Goal: Transaction & Acquisition: Book appointment/travel/reservation

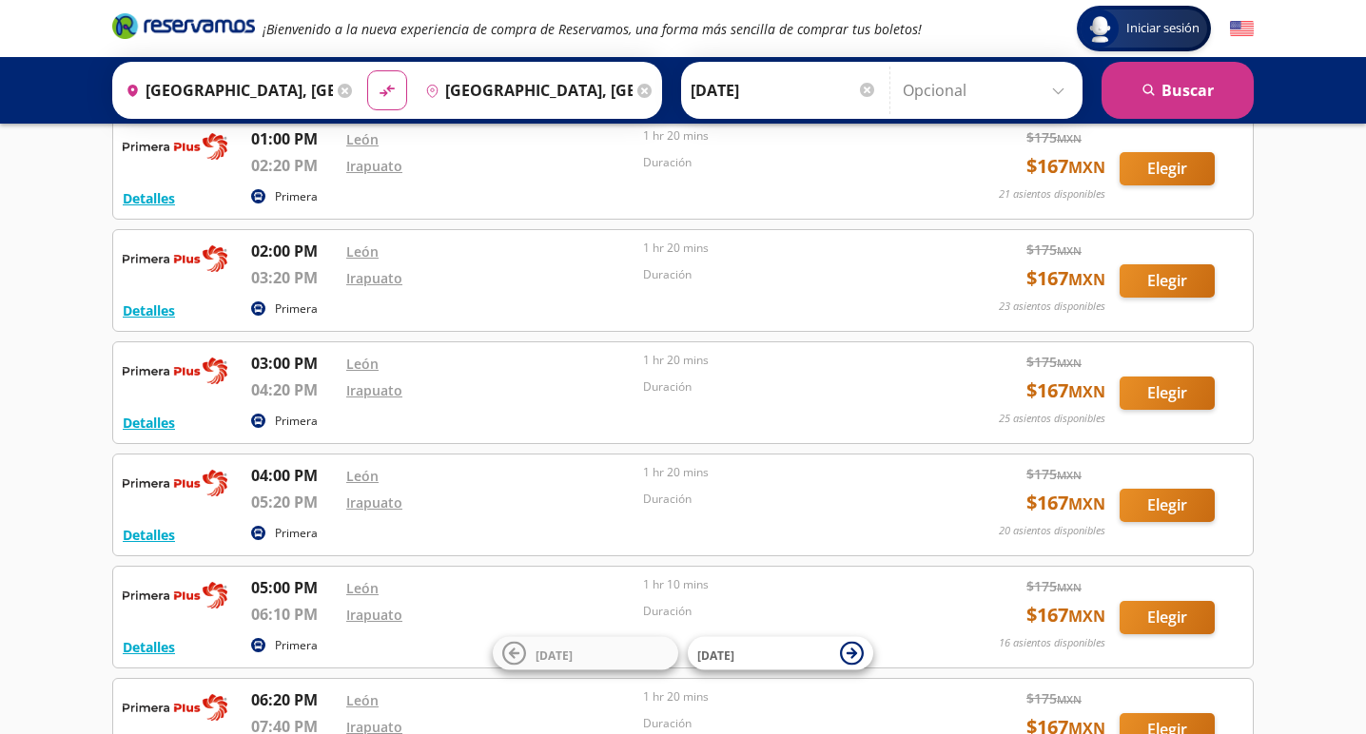
scroll to position [240, 0]
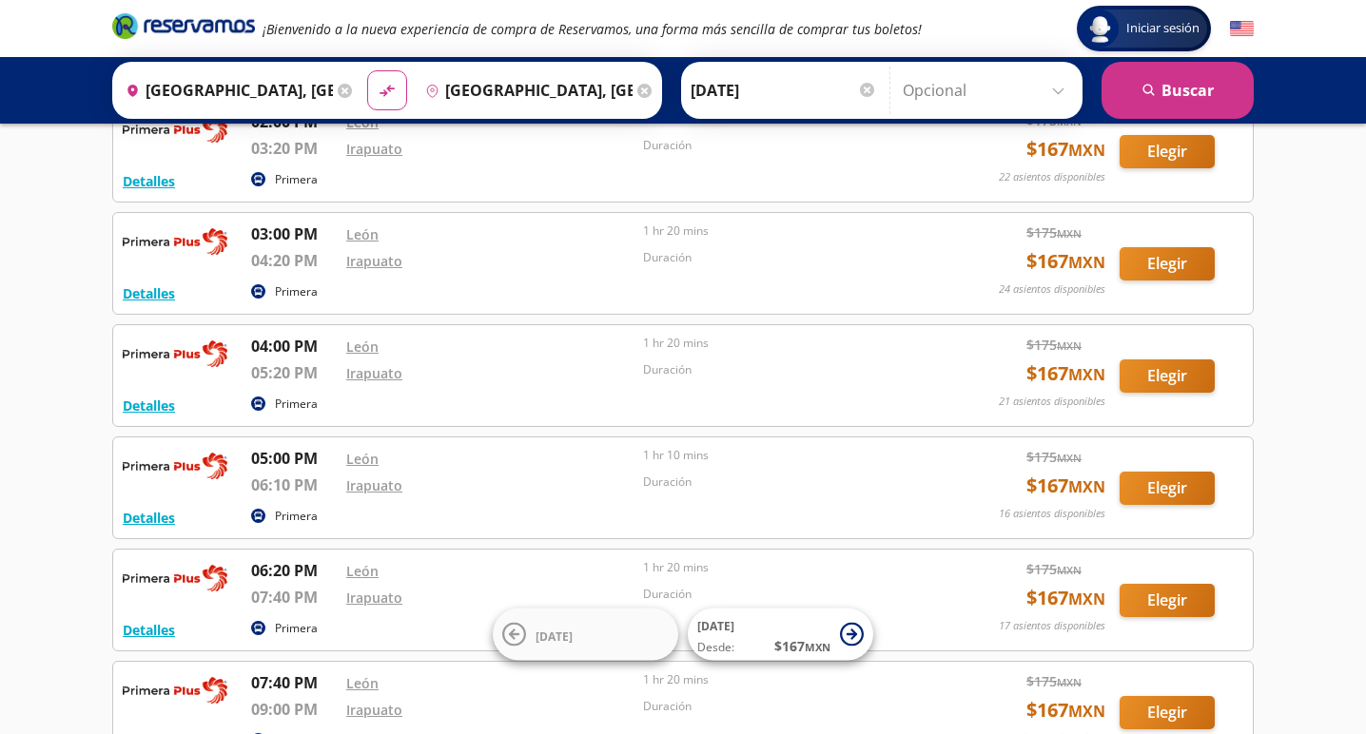
click at [1156, 375] on button "Elegir" at bounding box center [1166, 375] width 95 height 33
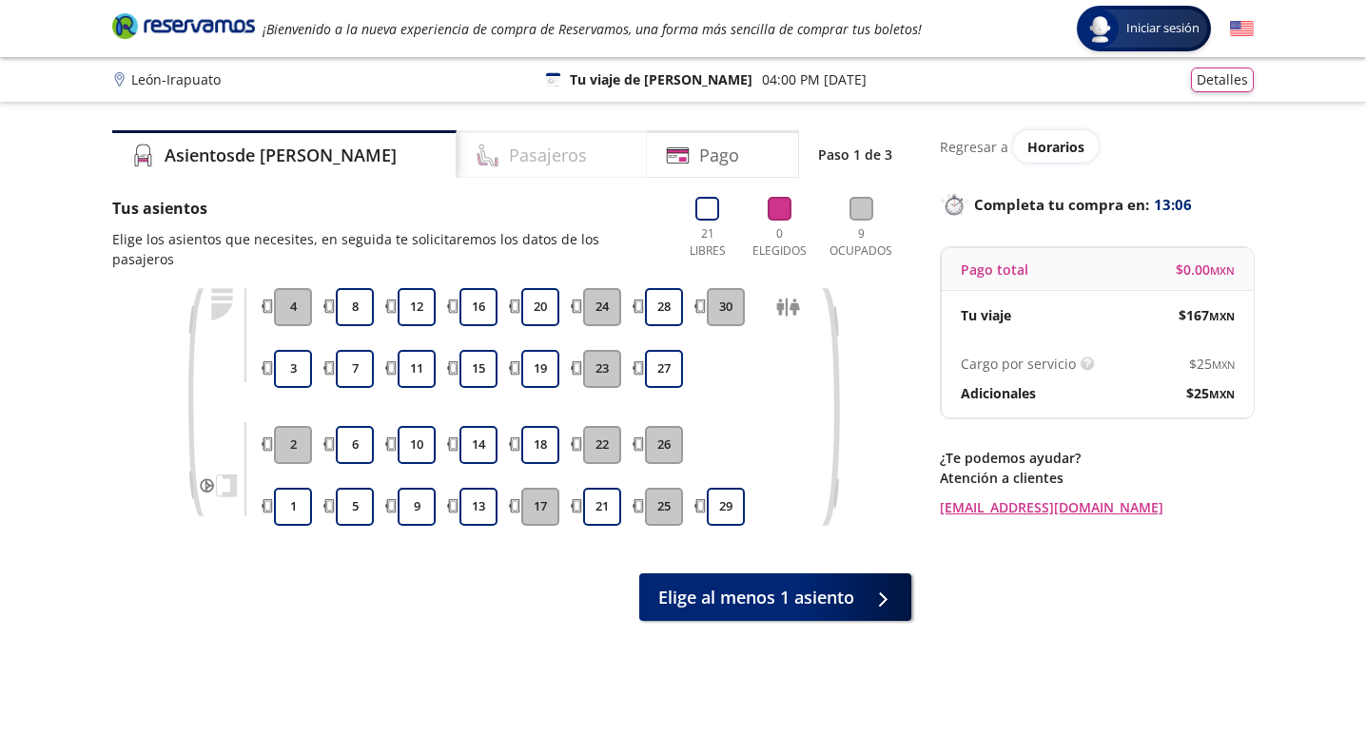
click at [509, 155] on h4 "Pasajeros" at bounding box center [548, 156] width 78 height 26
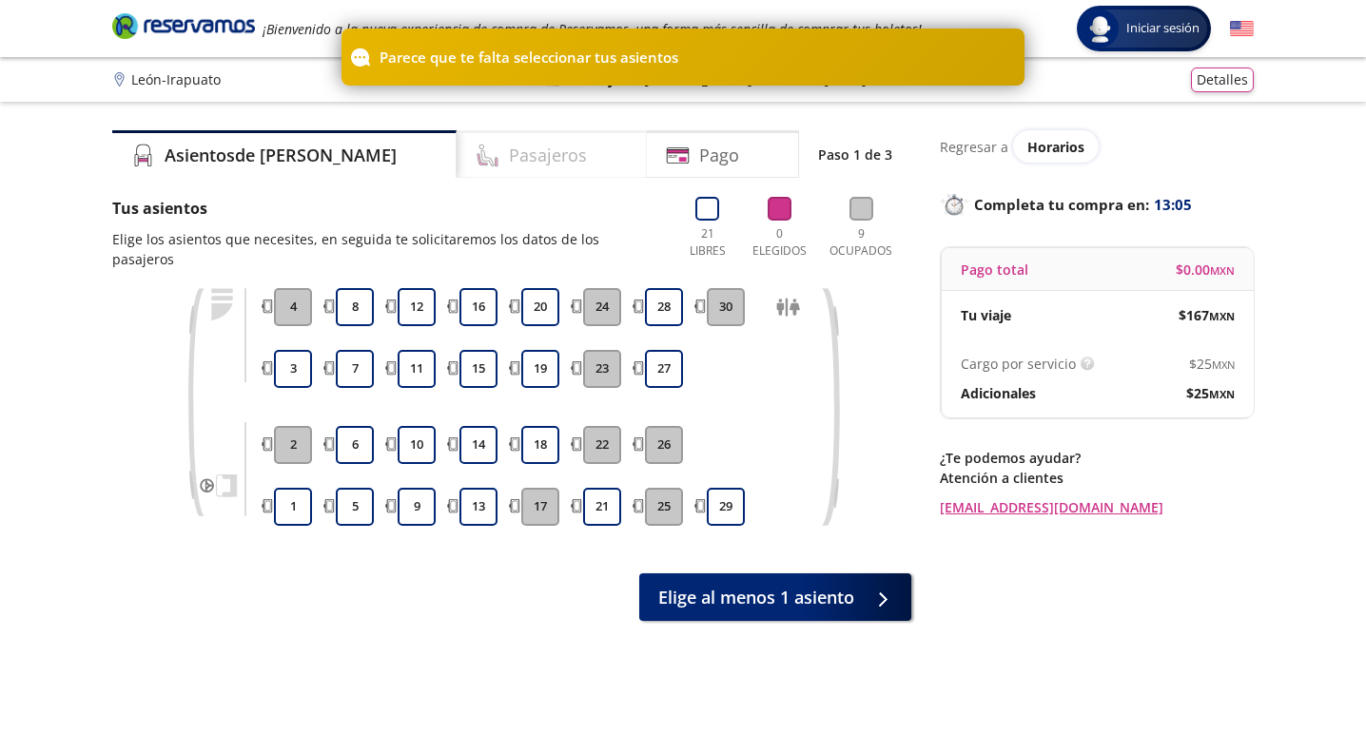
click at [509, 156] on h4 "Pasajeros" at bounding box center [548, 156] width 78 height 26
click at [292, 185] on div "Asientos de [PERSON_NAME] Pago Paso 1 de 3 Tus asientos Elige los asientos que …" at bounding box center [511, 442] width 799 height 624
click at [378, 621] on div "Asientos de [PERSON_NAME] Pago Paso 1 de 3 Tus asientos Elige los asientos que …" at bounding box center [511, 442] width 799 height 624
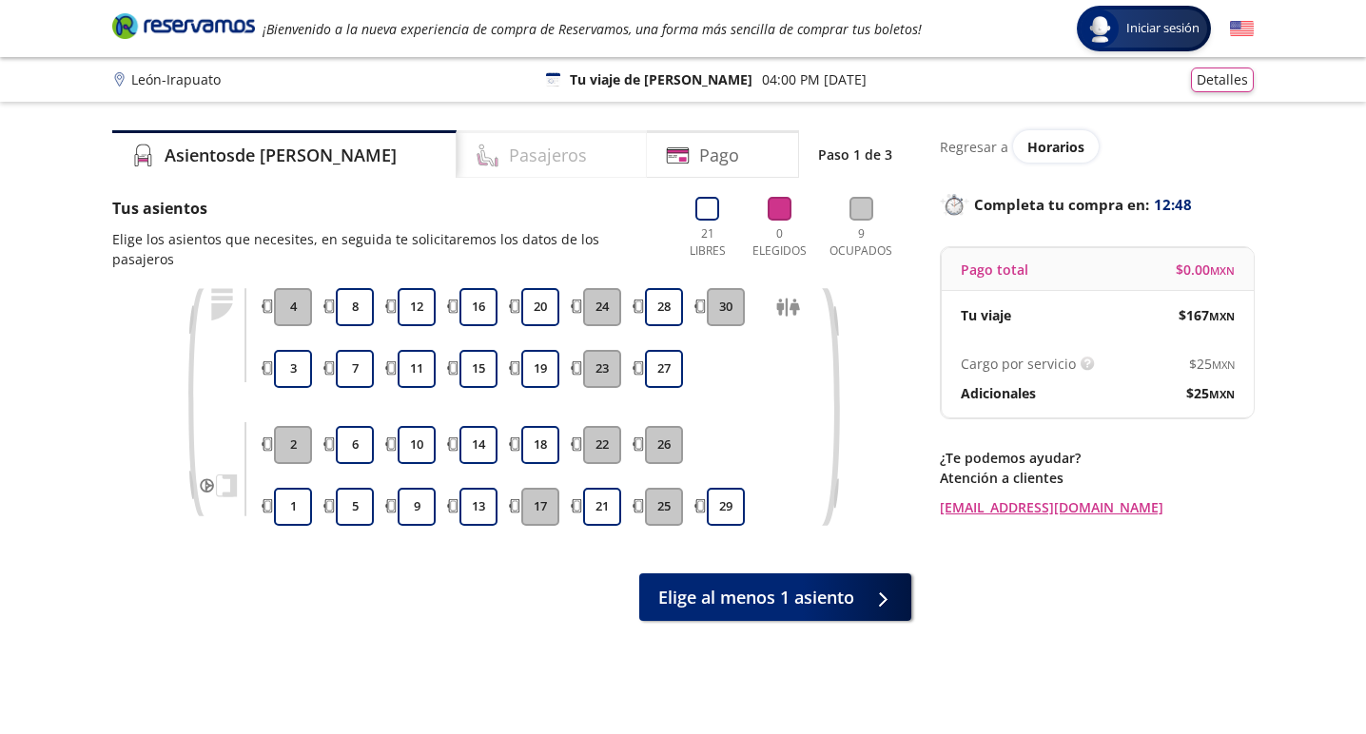
click at [509, 160] on h4 "Pasajeros" at bounding box center [548, 156] width 78 height 26
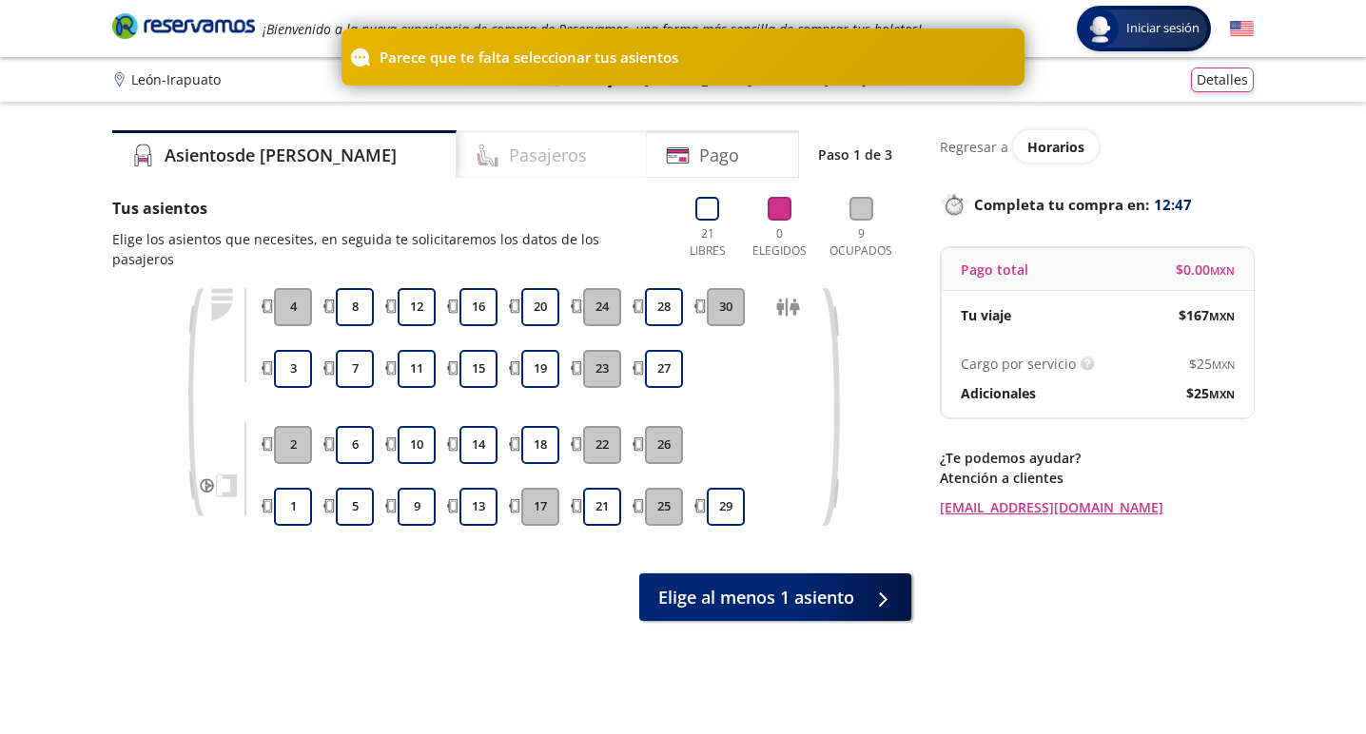
click at [509, 163] on h4 "Pasajeros" at bounding box center [548, 156] width 78 height 26
click at [326, 210] on p "Tus asientos" at bounding box center [387, 208] width 550 height 23
click at [293, 615] on div "Asientos de [PERSON_NAME] Pago Paso 1 de 3 Tus asientos Elige los asientos que …" at bounding box center [511, 442] width 799 height 624
click at [95, 409] on div "Group 9 Created with Sketch. Elige tus asientos León - Irapuato Iniciar sesión …" at bounding box center [683, 439] width 1366 height 878
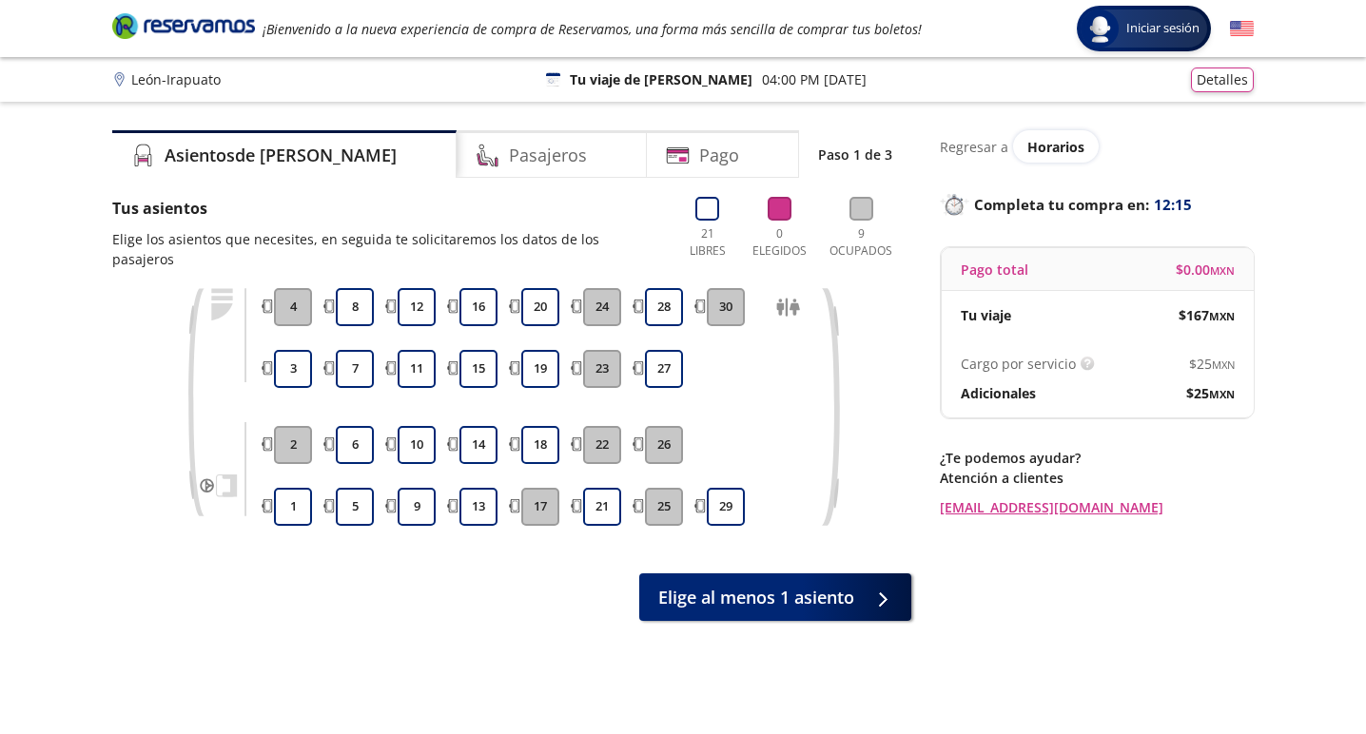
click at [522, 573] on div "Elige al menos 1 asiento" at bounding box center [511, 597] width 799 height 48
click at [365, 292] on button "8" at bounding box center [355, 307] width 38 height 38
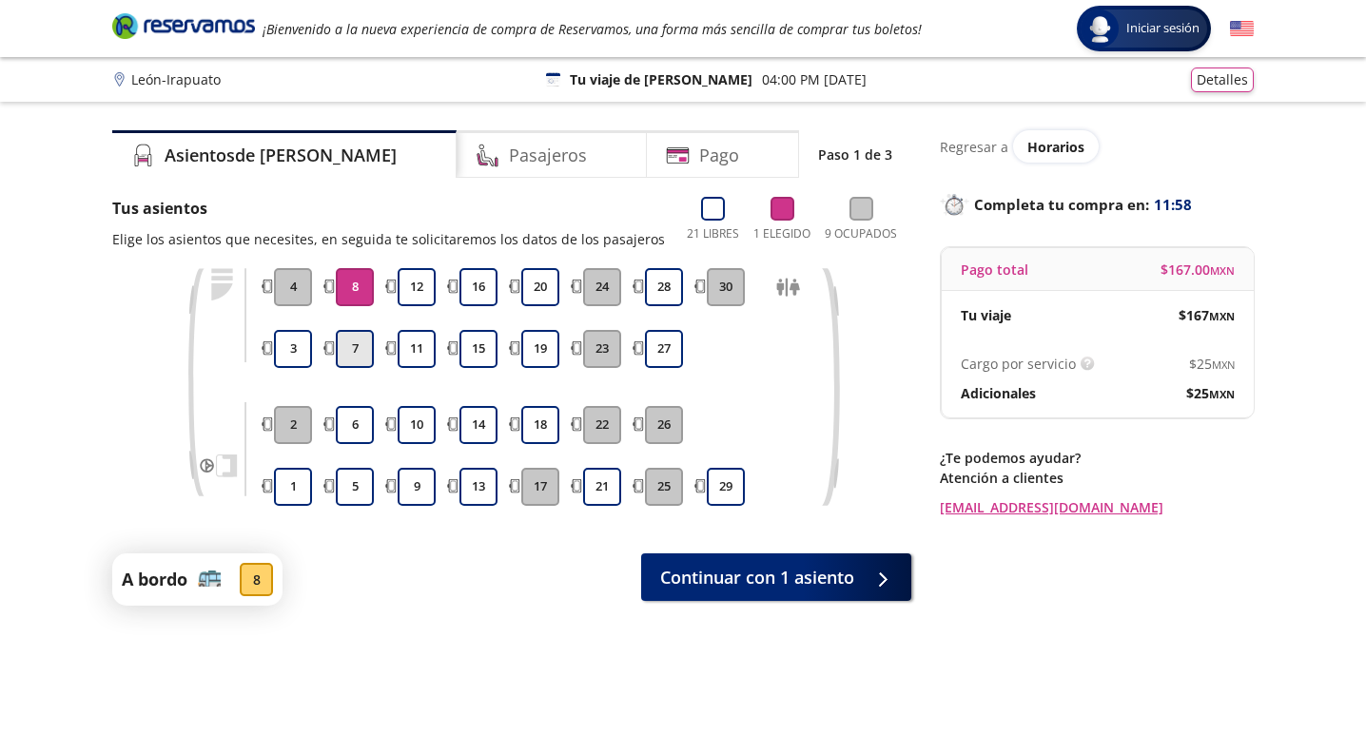
click at [355, 356] on button "7" at bounding box center [355, 349] width 38 height 38
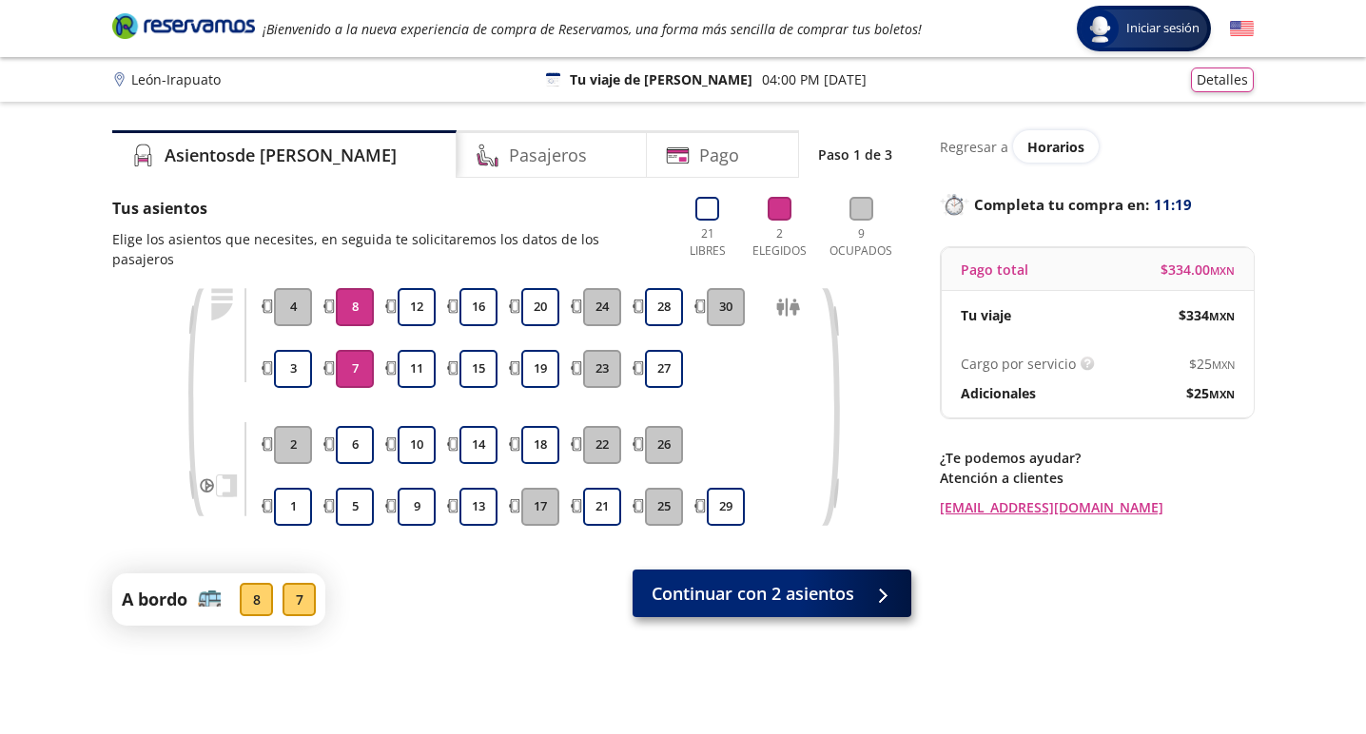
click at [751, 582] on span "Continuar con 2 asientos" at bounding box center [752, 594] width 203 height 26
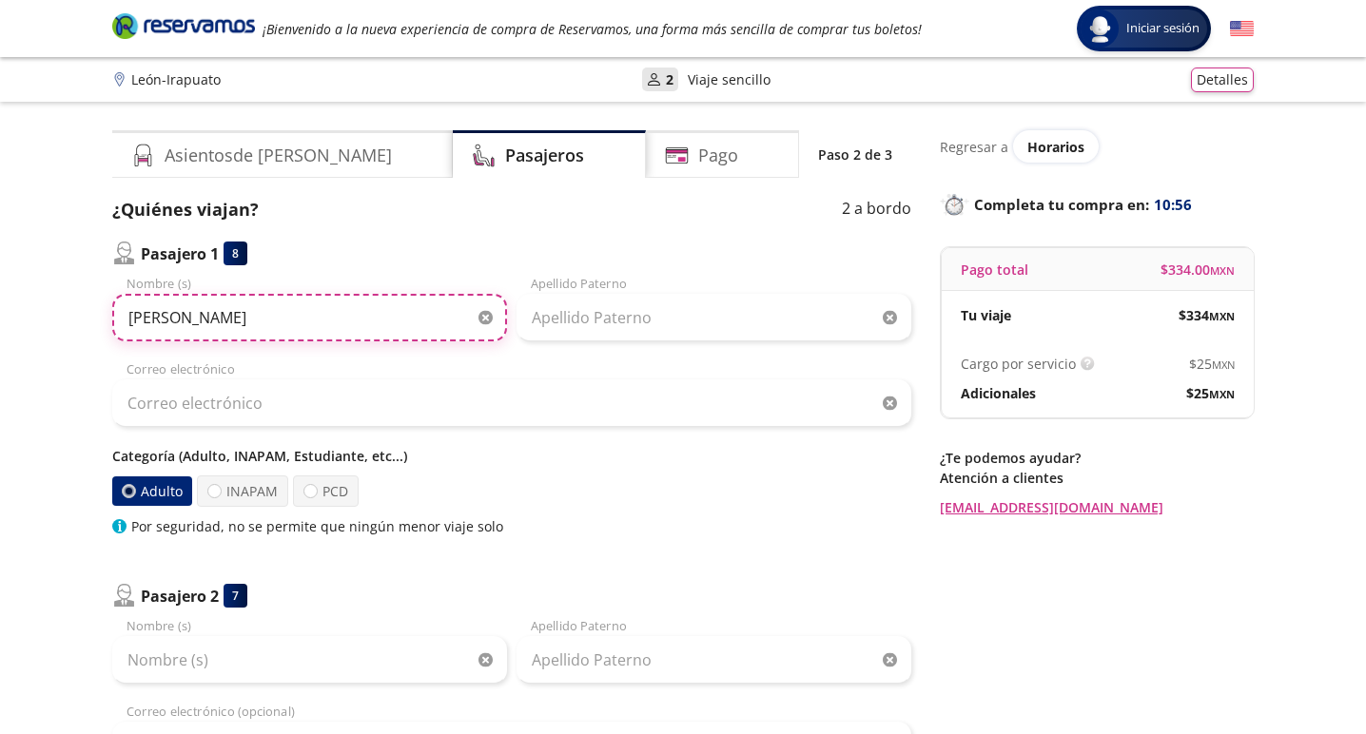
type input "[PERSON_NAME]"
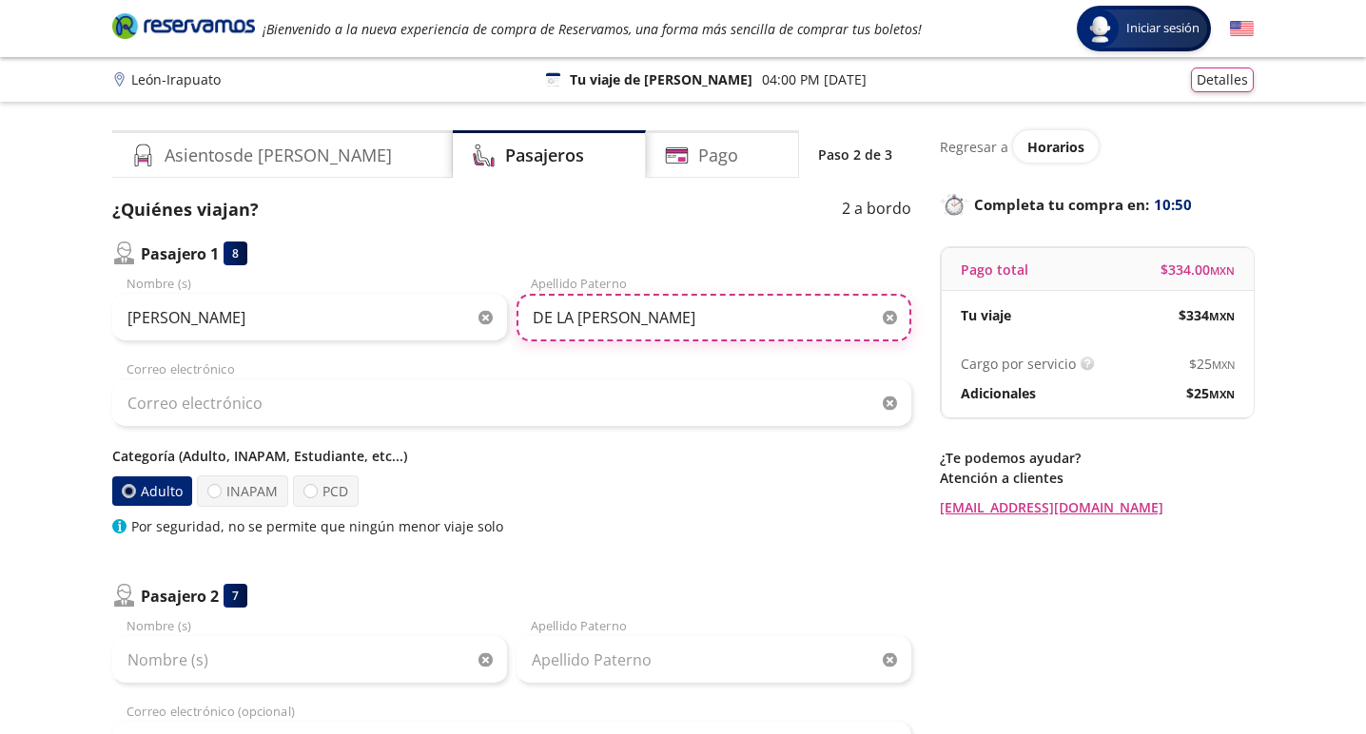
type input "DE LA [PERSON_NAME]"
click at [739, 510] on div "Categoría (Adulto, INAPAM, Estudiante, etc...) Adulto INAPAM PCD Por seguridad,…" at bounding box center [511, 491] width 799 height 90
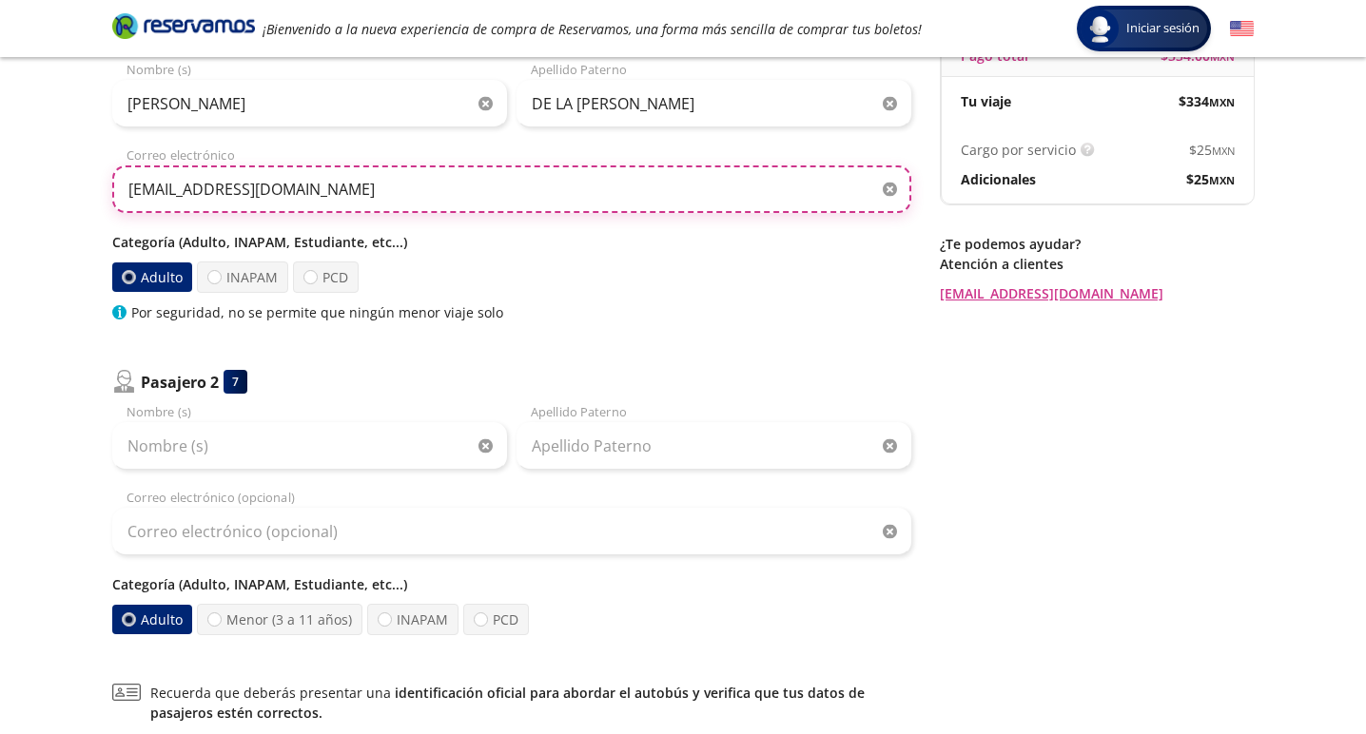
scroll to position [209, 0]
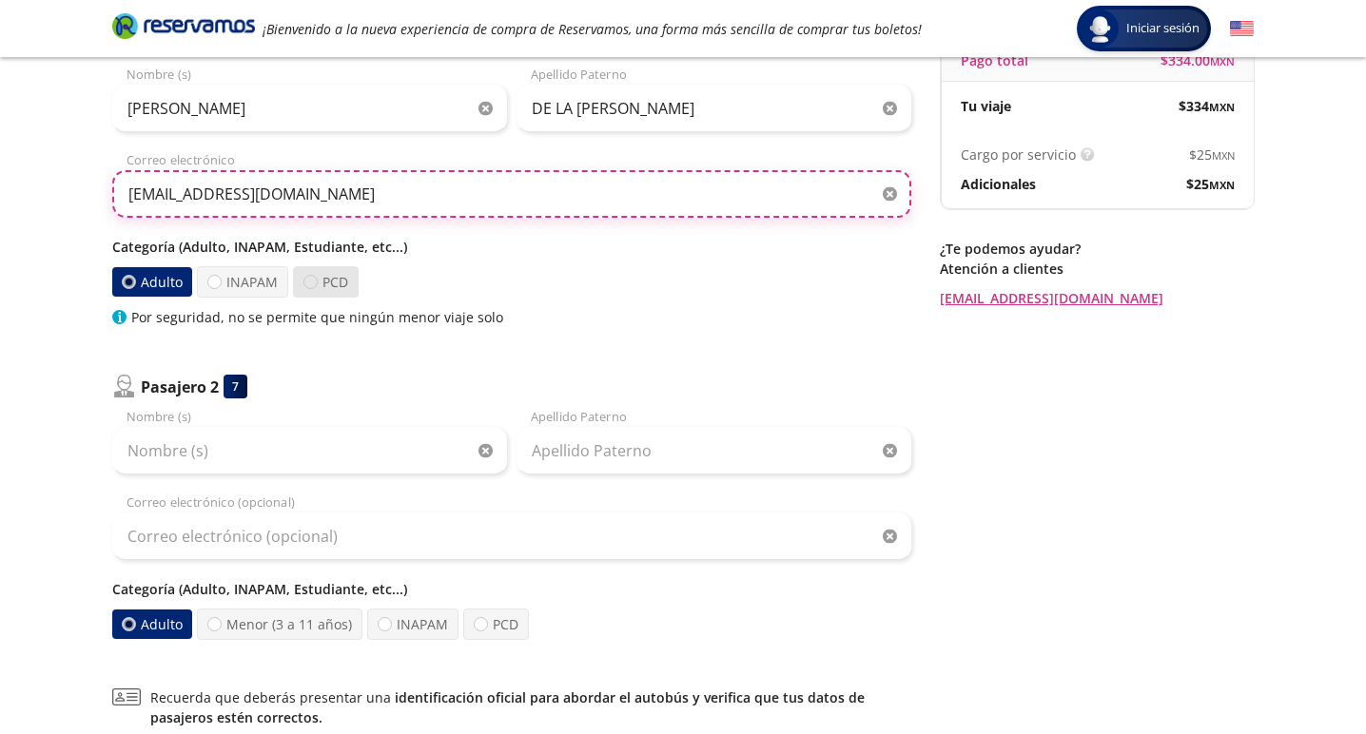
type input "[EMAIL_ADDRESS][DOMAIN_NAME]"
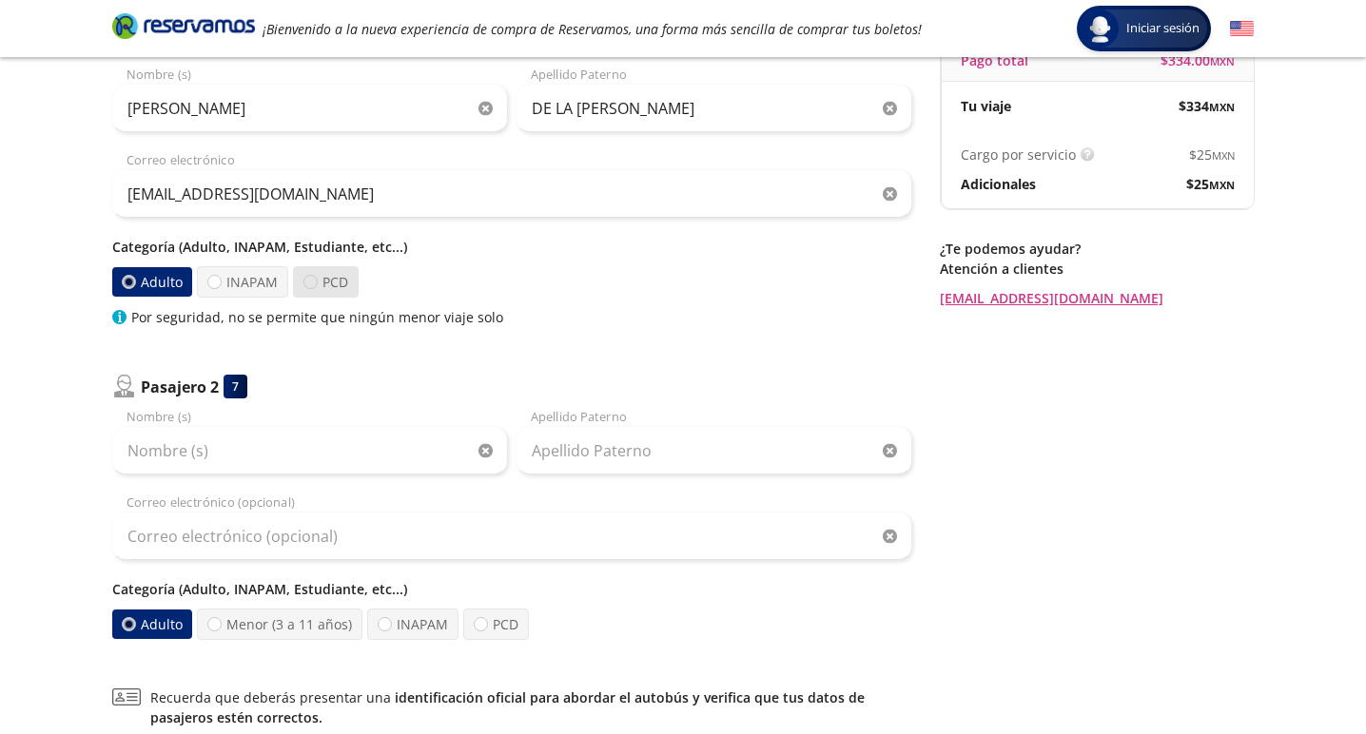
click at [311, 283] on div at bounding box center [310, 282] width 14 height 14
click at [311, 283] on input "PCD" at bounding box center [310, 282] width 12 height 12
radio input "true"
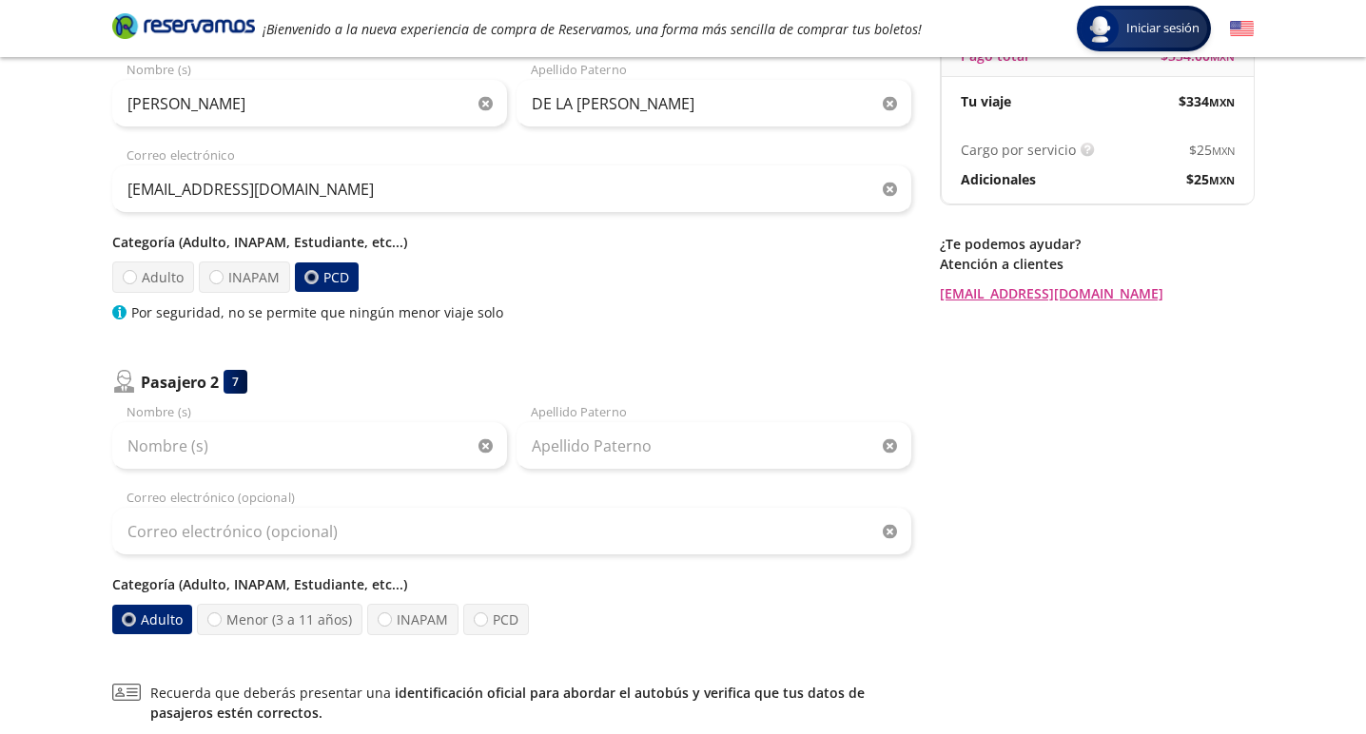
scroll to position [213, 0]
click at [137, 280] on label "Adulto" at bounding box center [153, 277] width 82 height 31
click at [136, 280] on input "Adulto" at bounding box center [130, 278] width 12 height 12
radio input "true"
radio input "false"
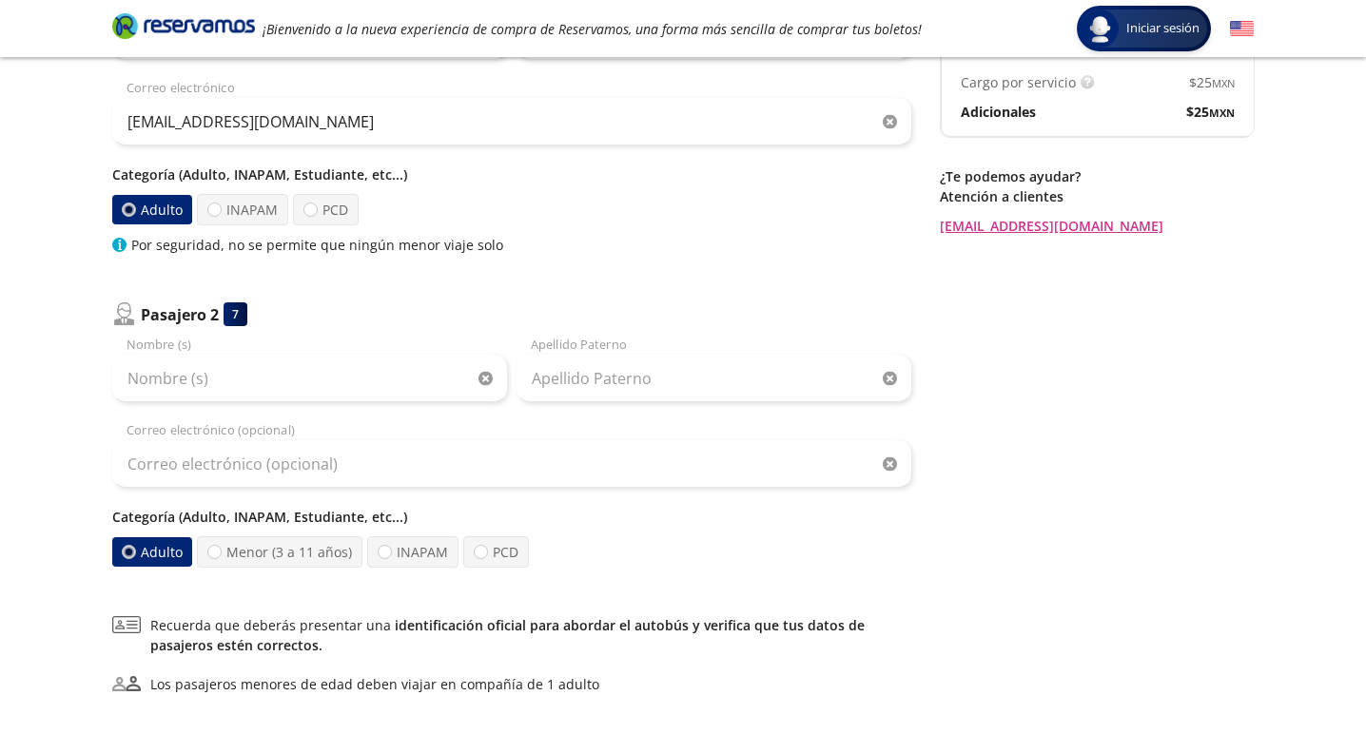
scroll to position [278, 0]
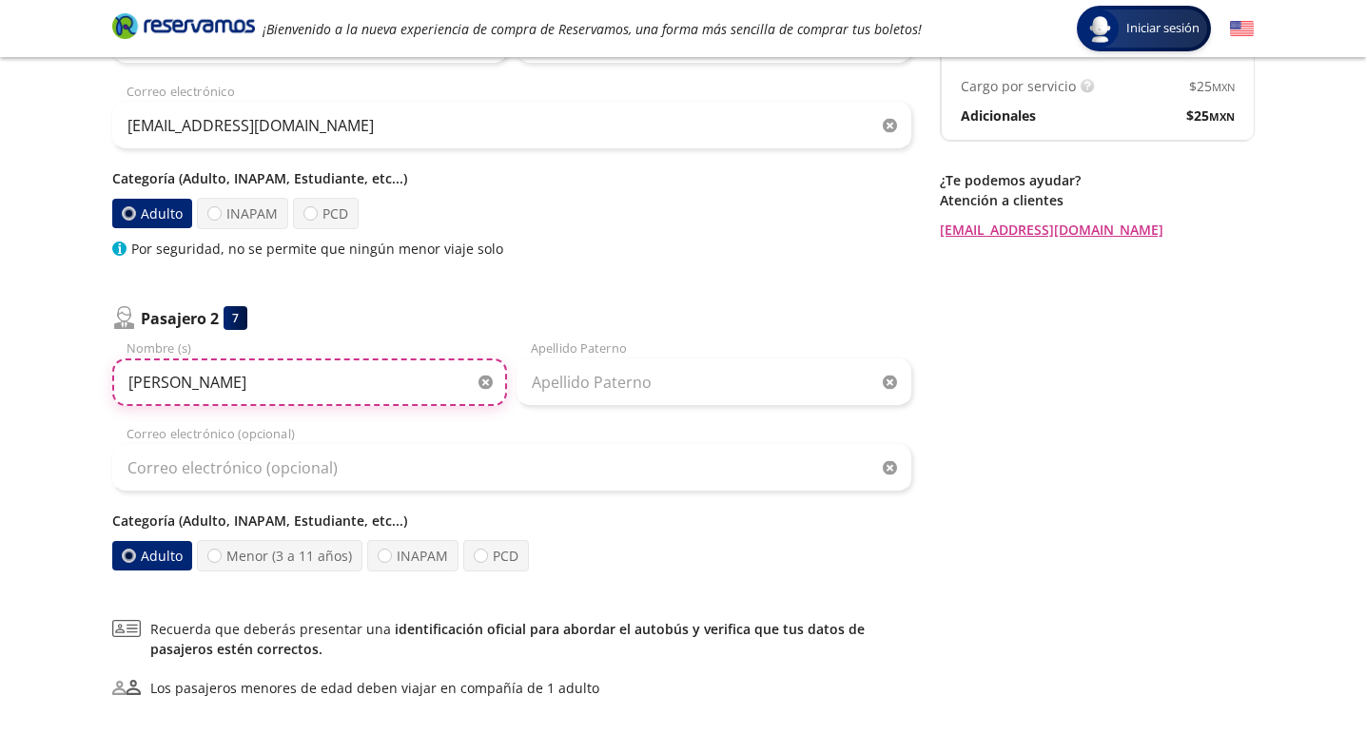
type input "[PERSON_NAME]"
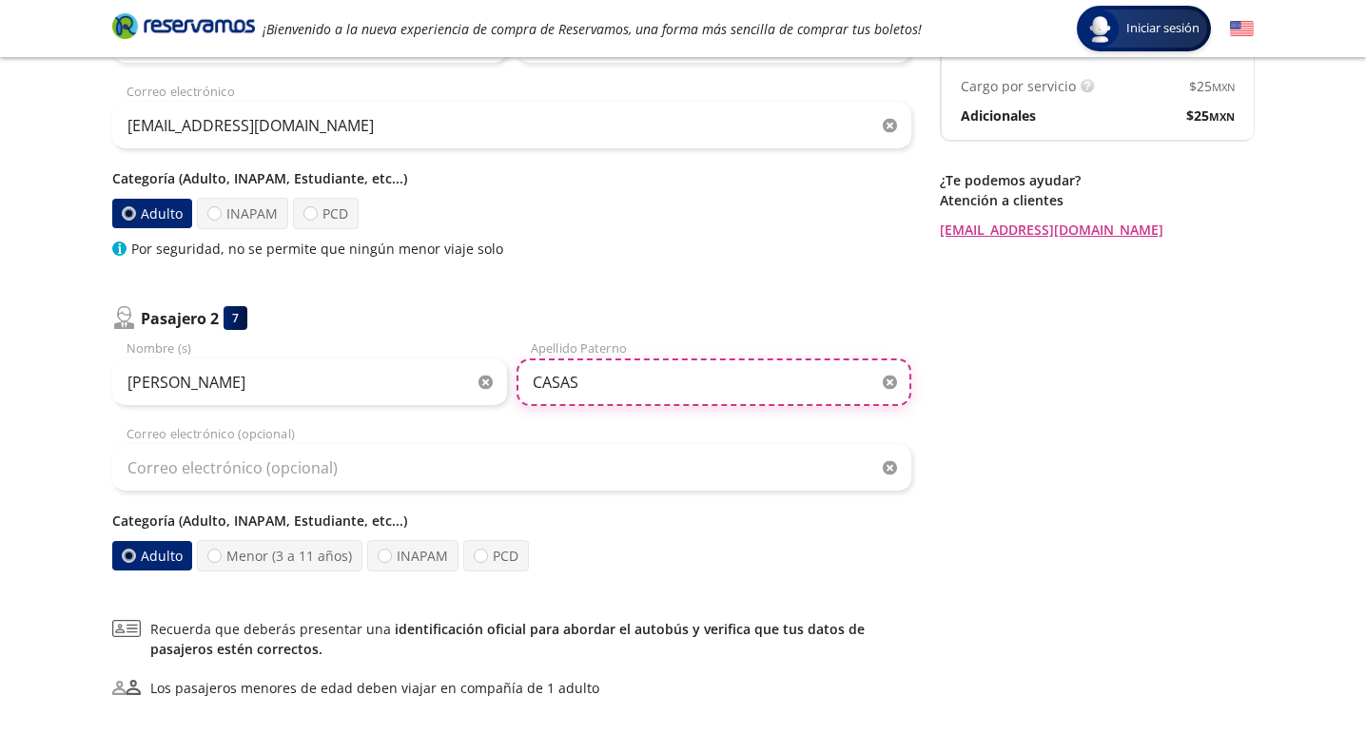
type input "CASAS"
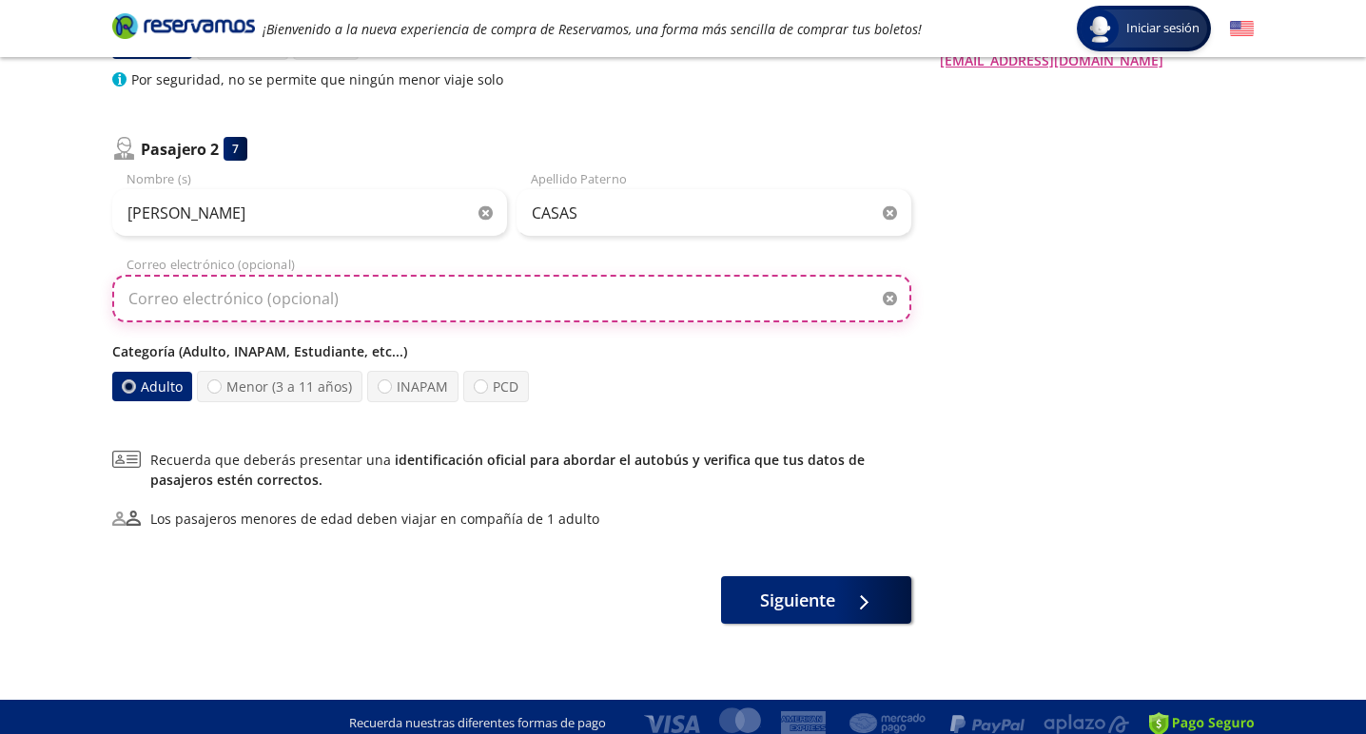
scroll to position [452, 0]
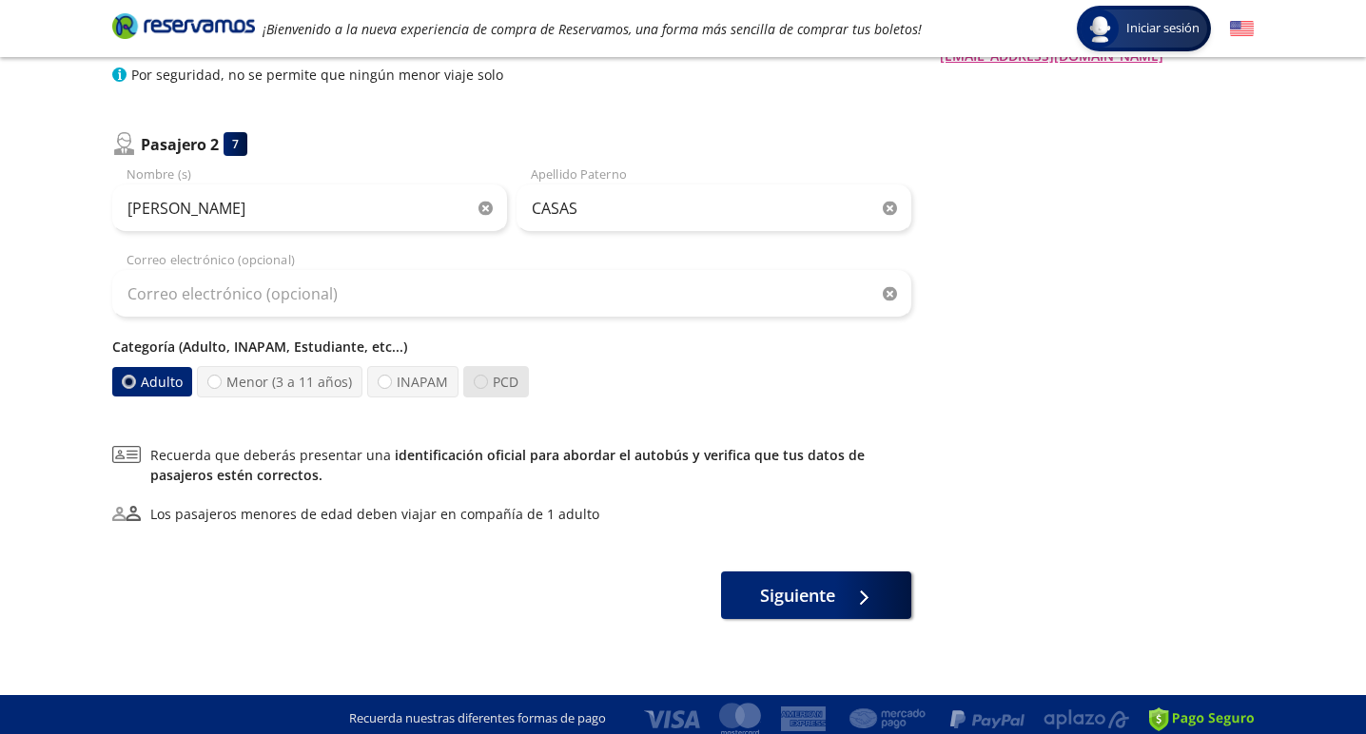
click at [480, 385] on div at bounding box center [481, 382] width 14 height 14
click at [480, 385] on input "PCD" at bounding box center [481, 382] width 12 height 12
radio input "true"
radio input "false"
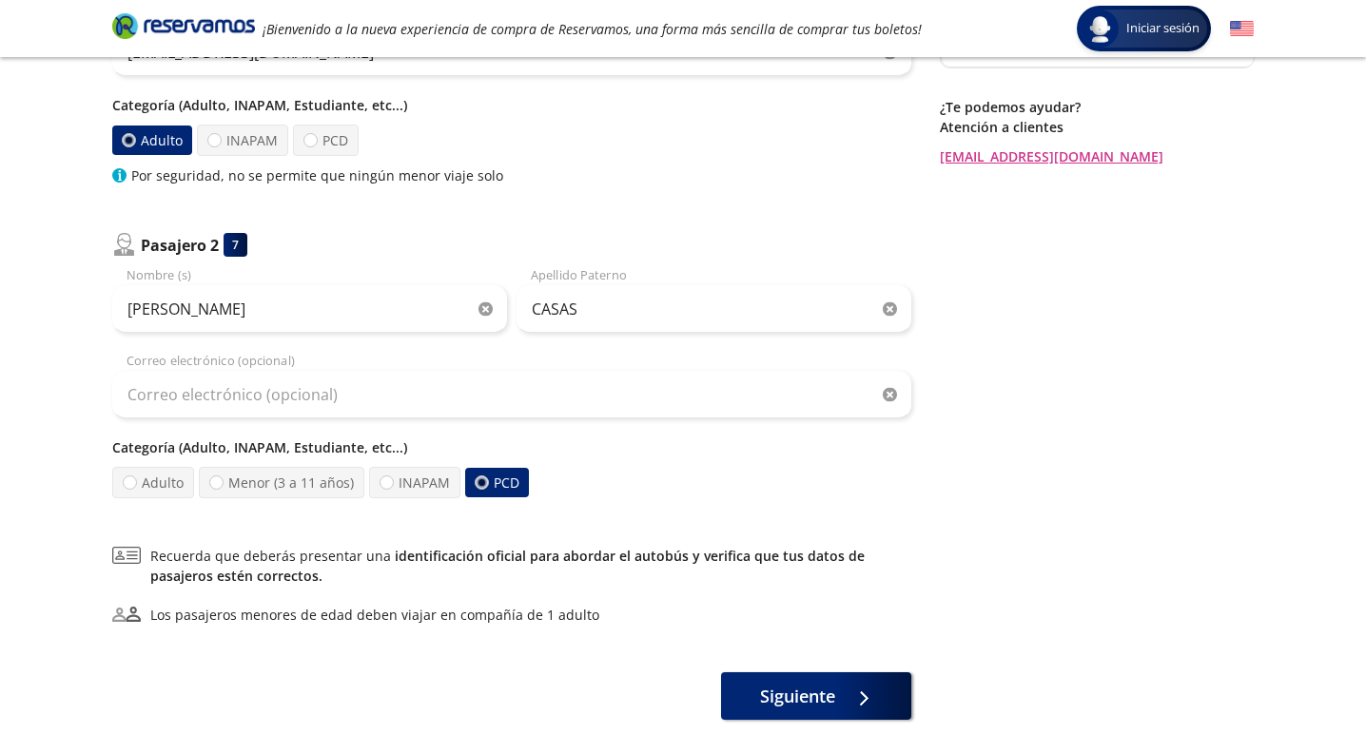
scroll to position [354, 0]
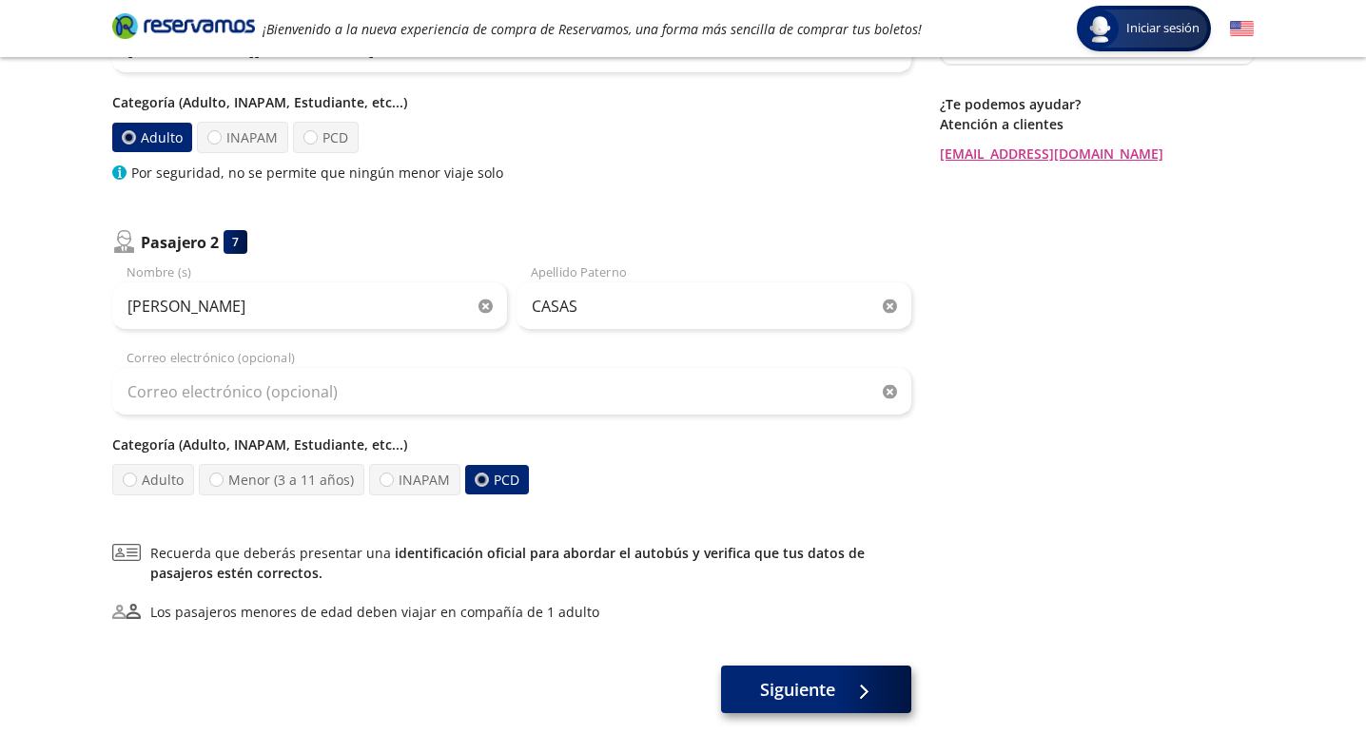
click at [795, 701] on span "Siguiente" at bounding box center [797, 690] width 75 height 26
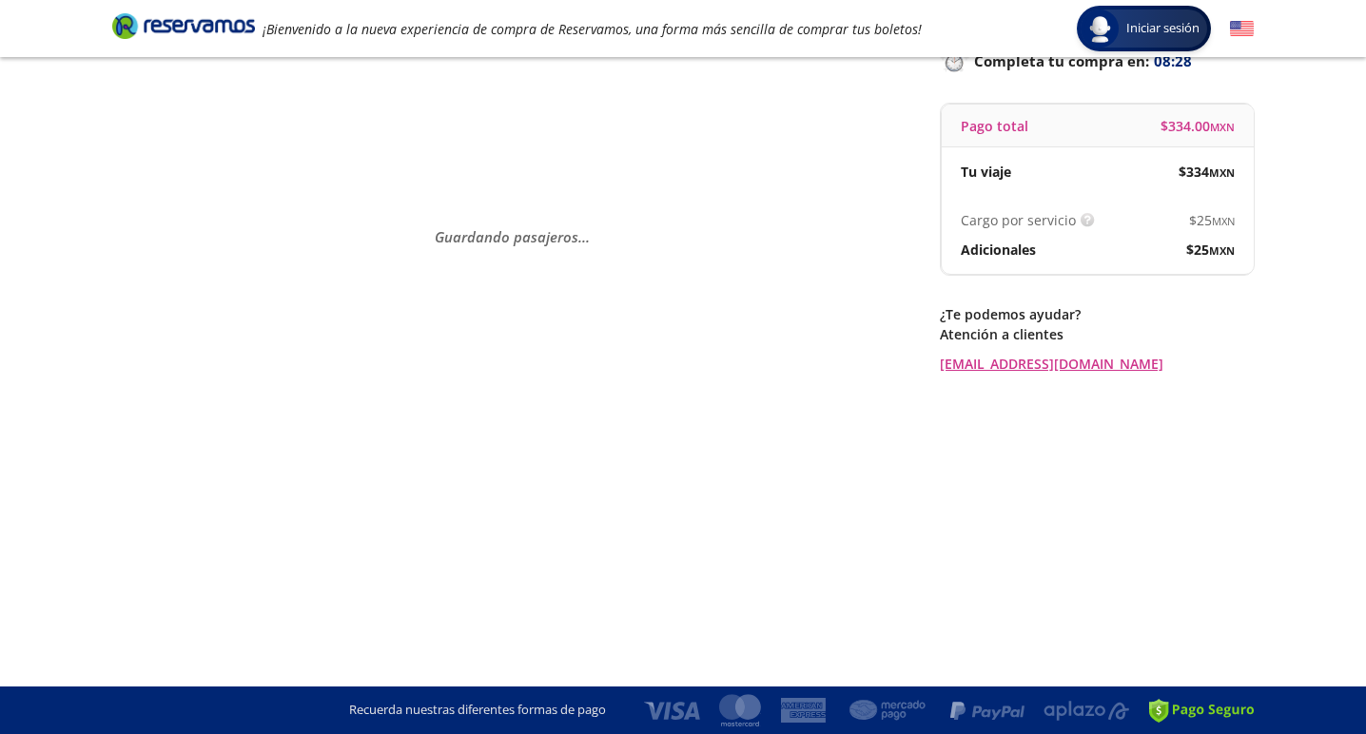
scroll to position [0, 0]
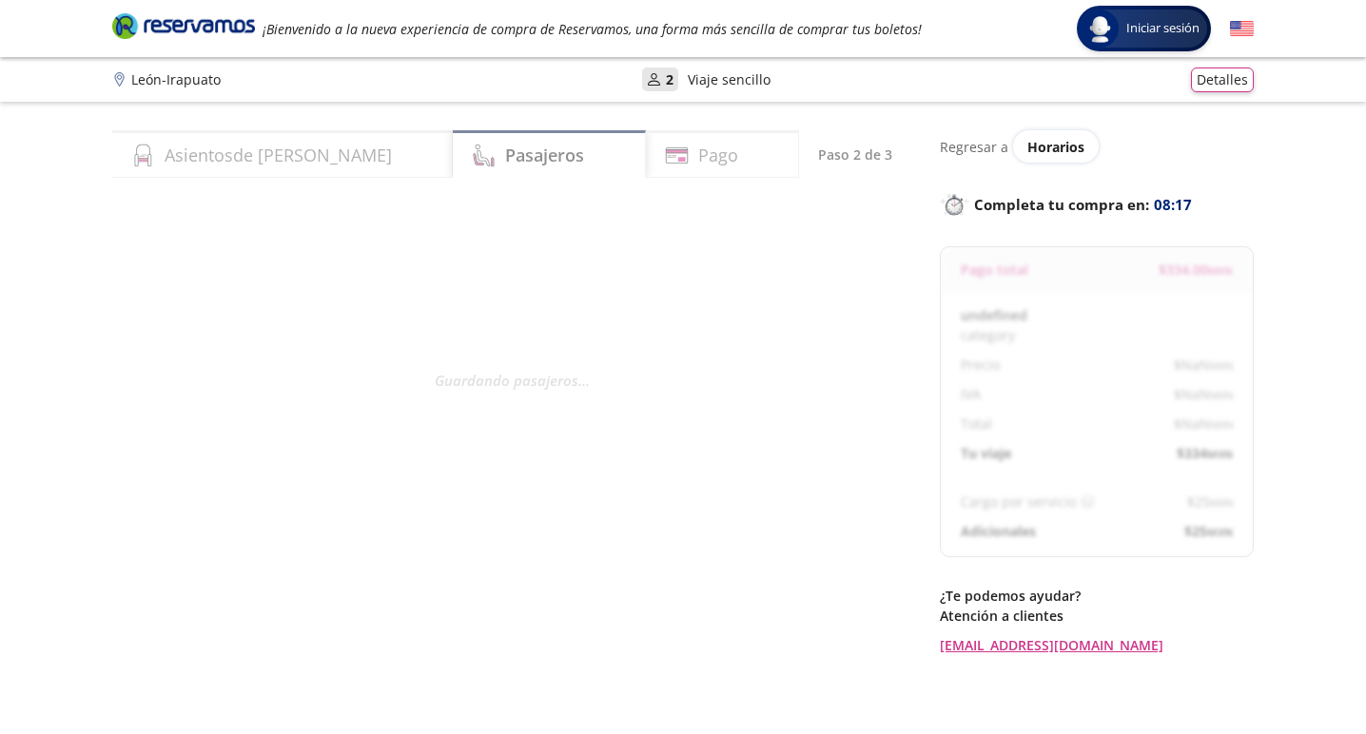
select select "MX"
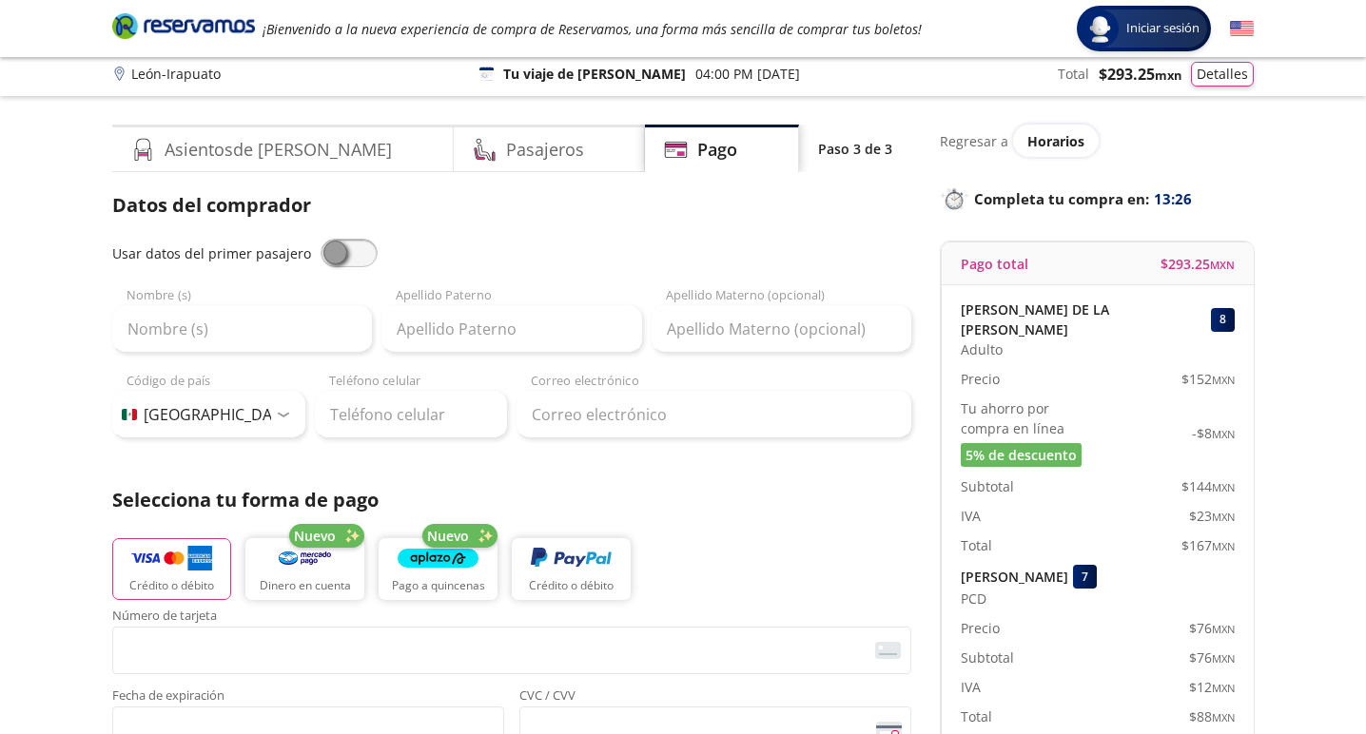
scroll to position [7, 0]
click at [329, 248] on span at bounding box center [348, 252] width 57 height 29
click at [320, 238] on input "checkbox" at bounding box center [320, 238] width 0 height 0
type input "[PERSON_NAME]"
type input "DE LA [PERSON_NAME]"
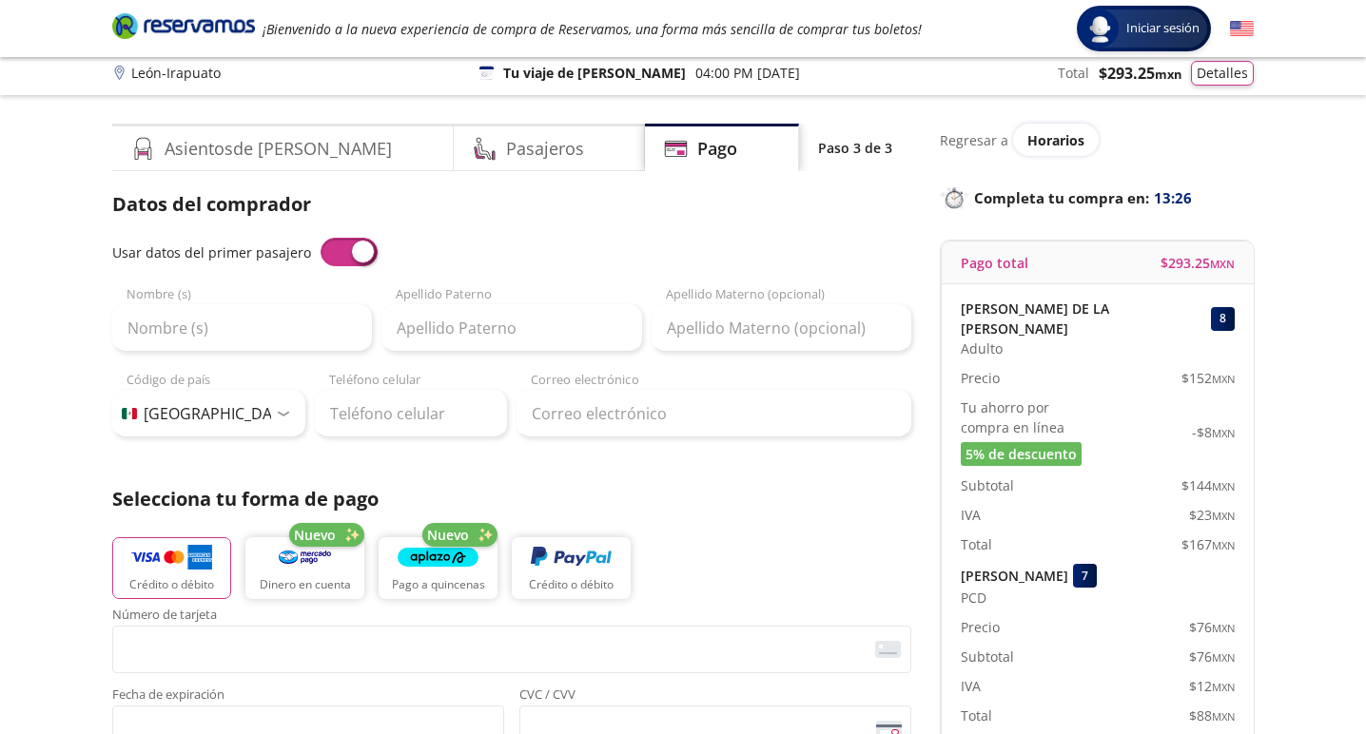
type input "[EMAIL_ADDRESS][DOMAIN_NAME]"
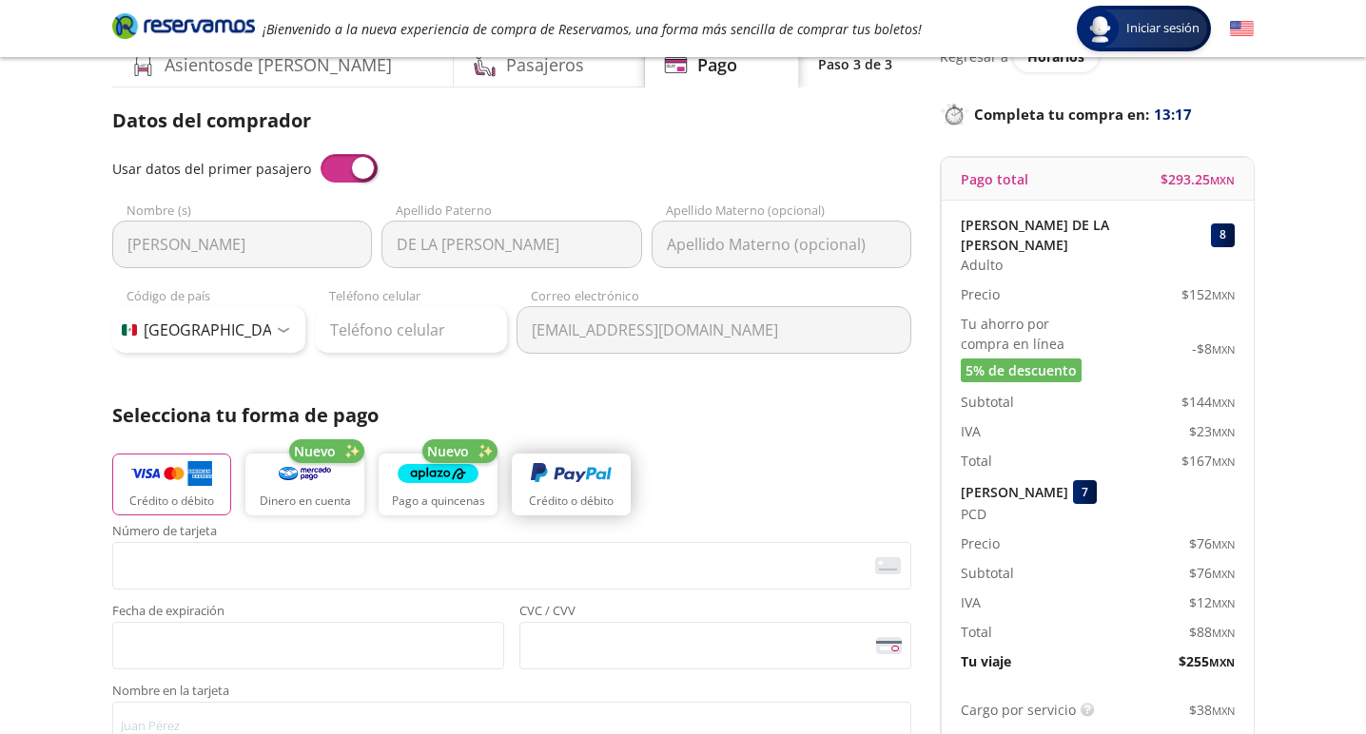
scroll to position [107, 0]
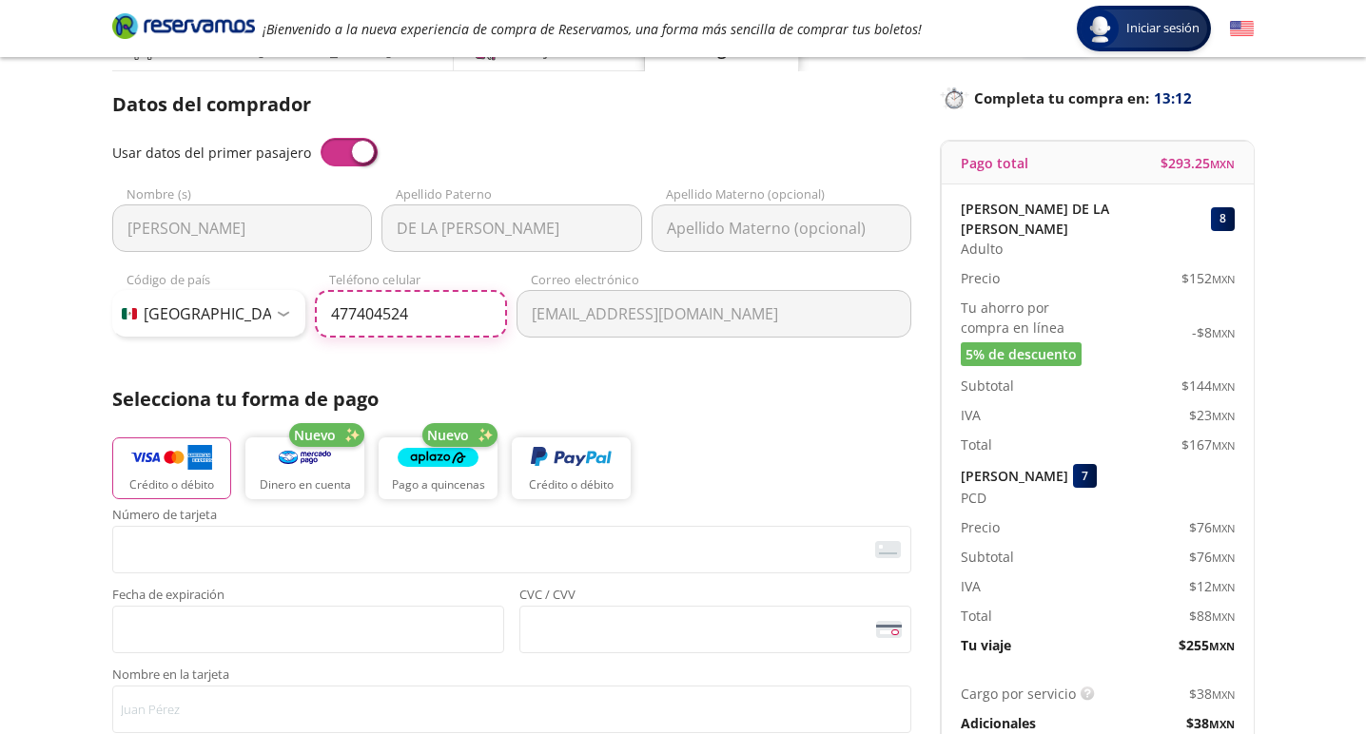
type input "[PHONE_NUMBER]"
click at [682, 373] on div "Datos del comprador Usar datos del primer pasajero [PERSON_NAME] Nombre (s) DE …" at bounding box center [511, 520] width 799 height 861
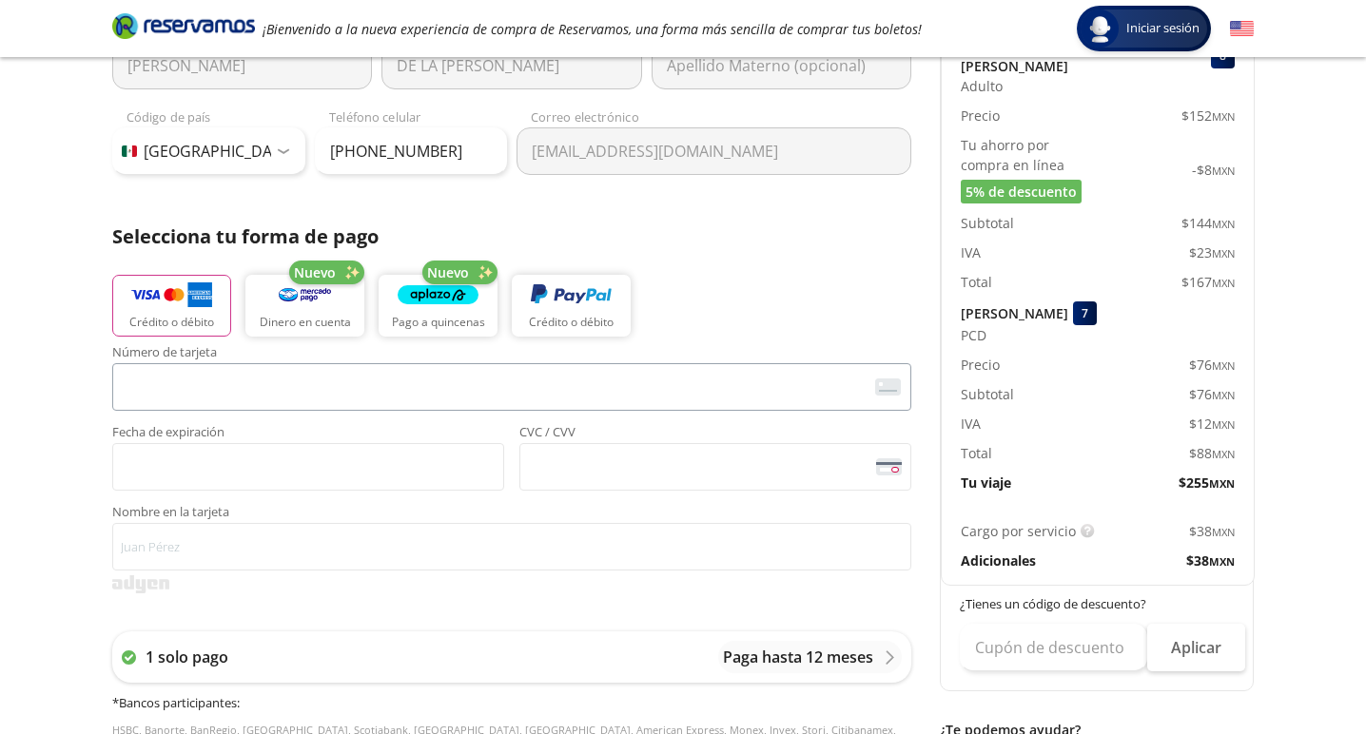
scroll to position [281, 0]
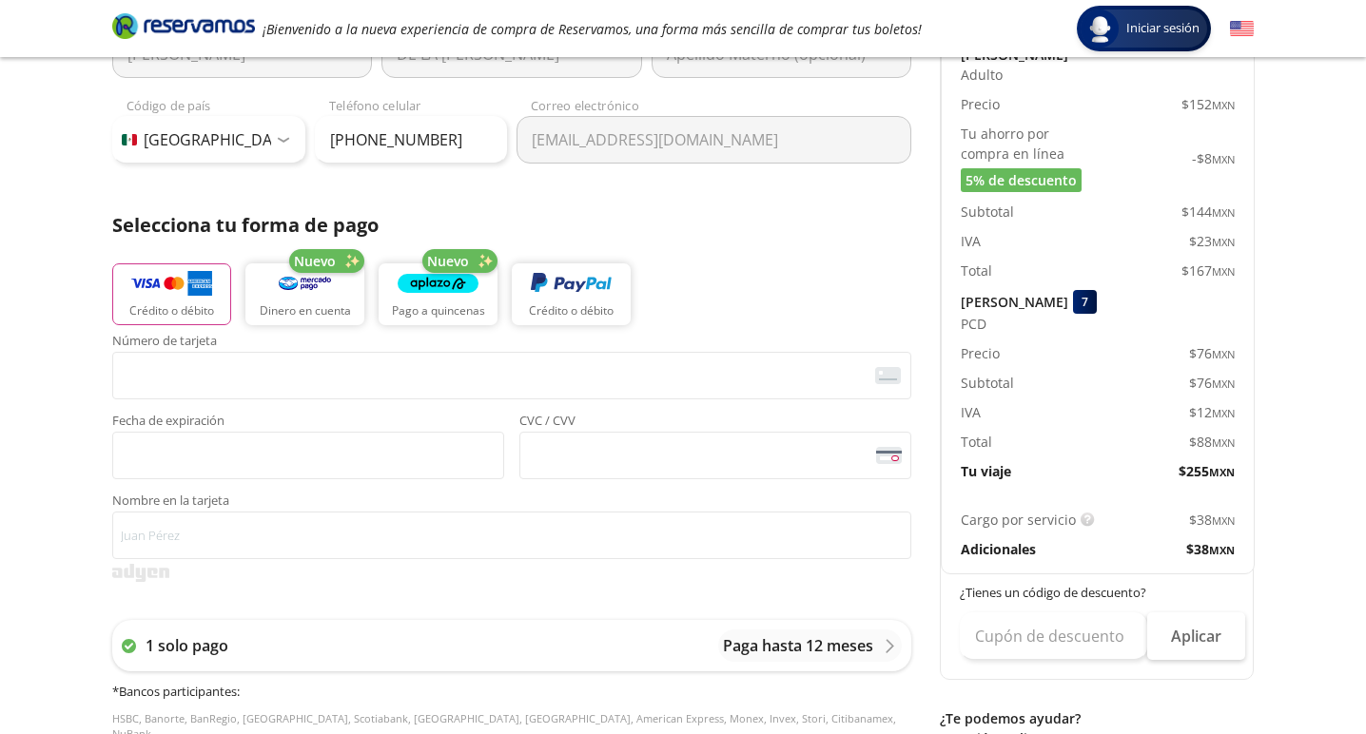
click at [180, 301] on button "Crédito o débito" at bounding box center [171, 294] width 119 height 62
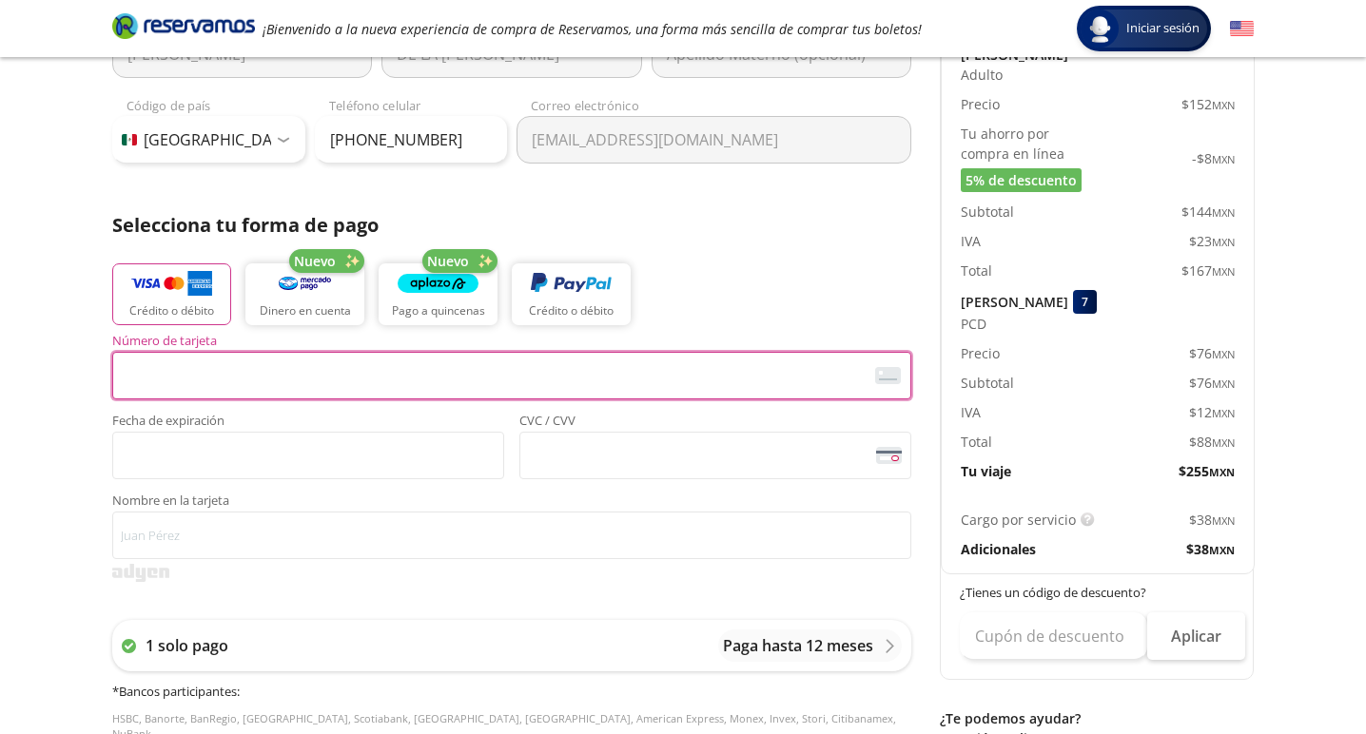
type input "[PERSON_NAME] DE LA [PERSON_NAME]"
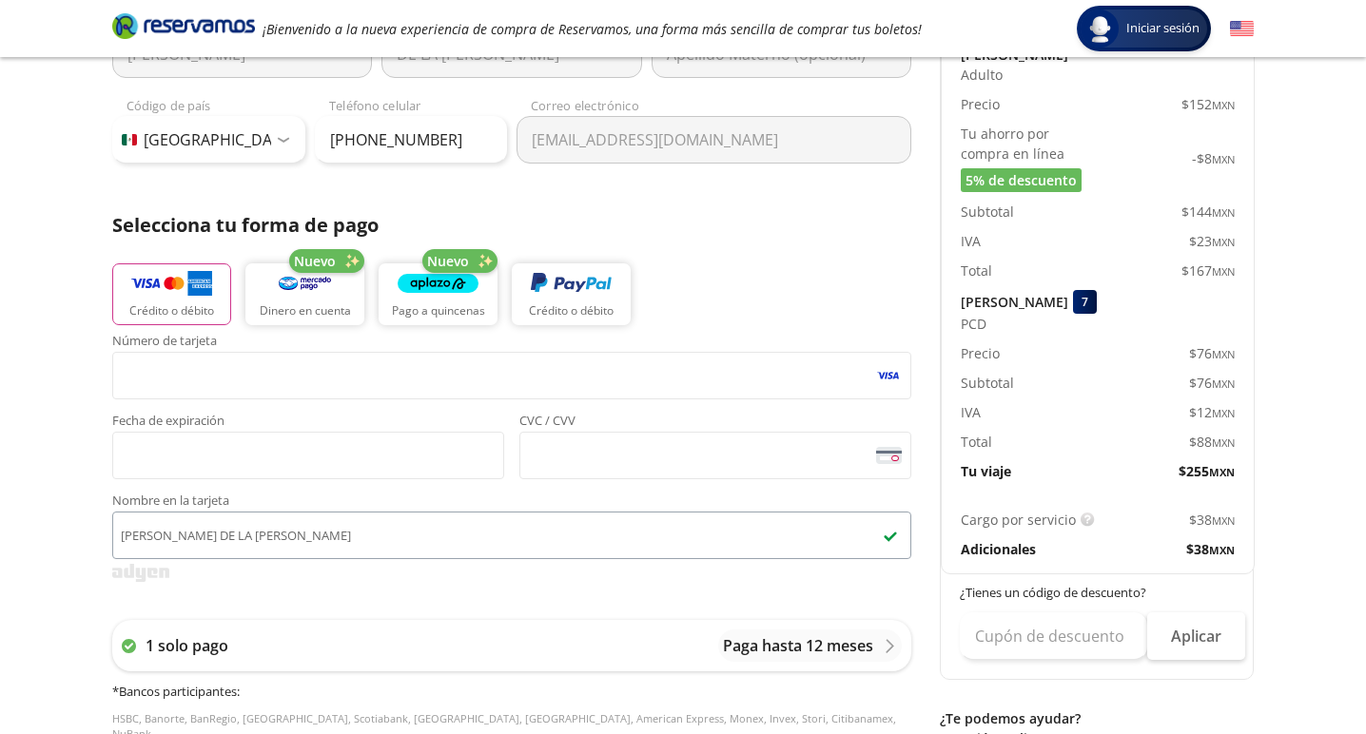
scroll to position [294, 0]
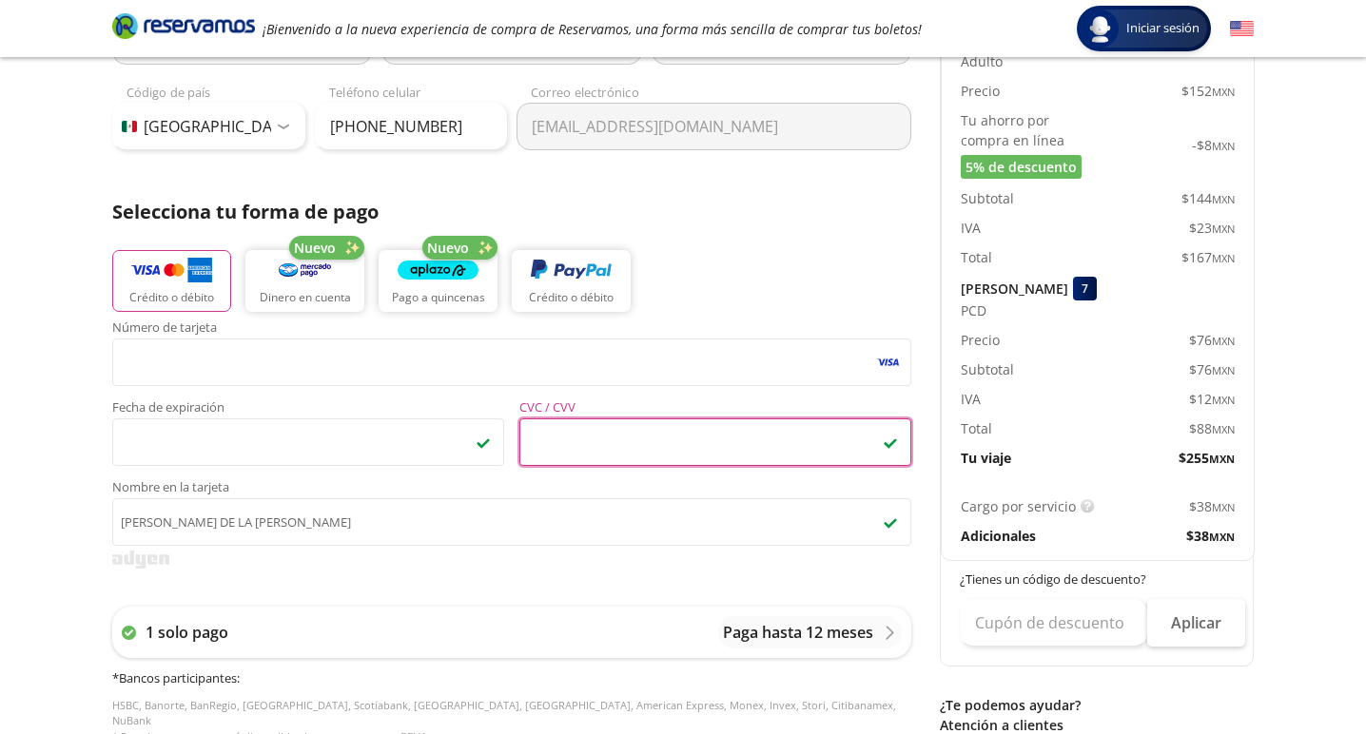
click at [608, 486] on span "Nombre en la tarjeta" at bounding box center [511, 489] width 799 height 17
click at [608, 498] on input "[PERSON_NAME] DE LA [PERSON_NAME]" at bounding box center [511, 522] width 799 height 48
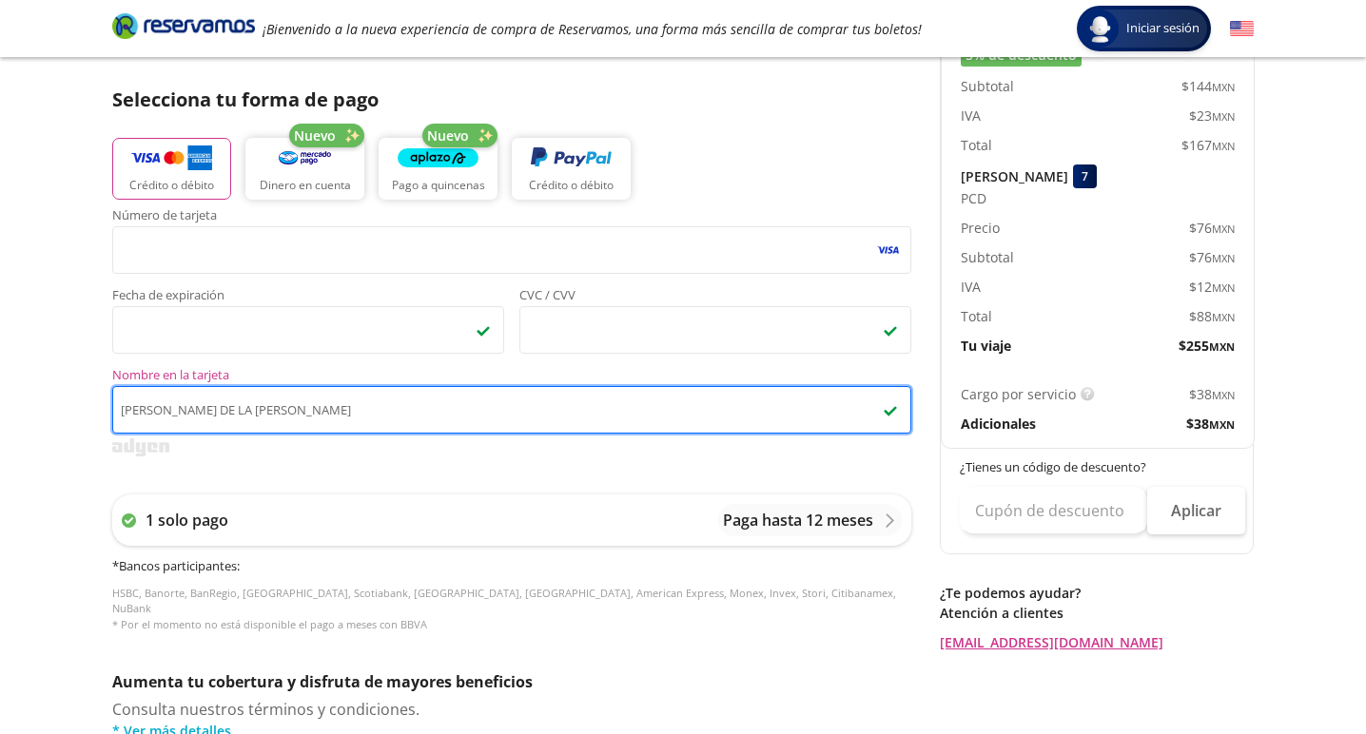
scroll to position [404, 0]
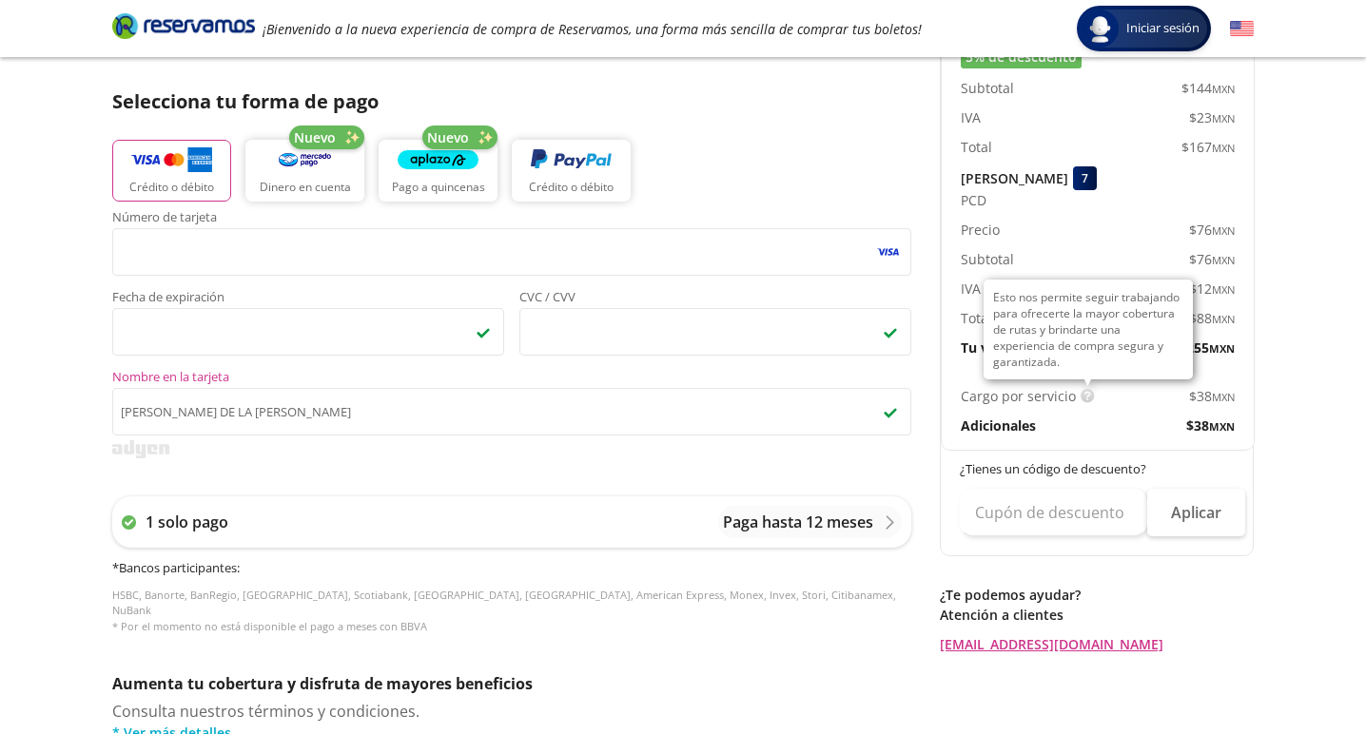
click at [1082, 389] on img at bounding box center [1087, 396] width 14 height 14
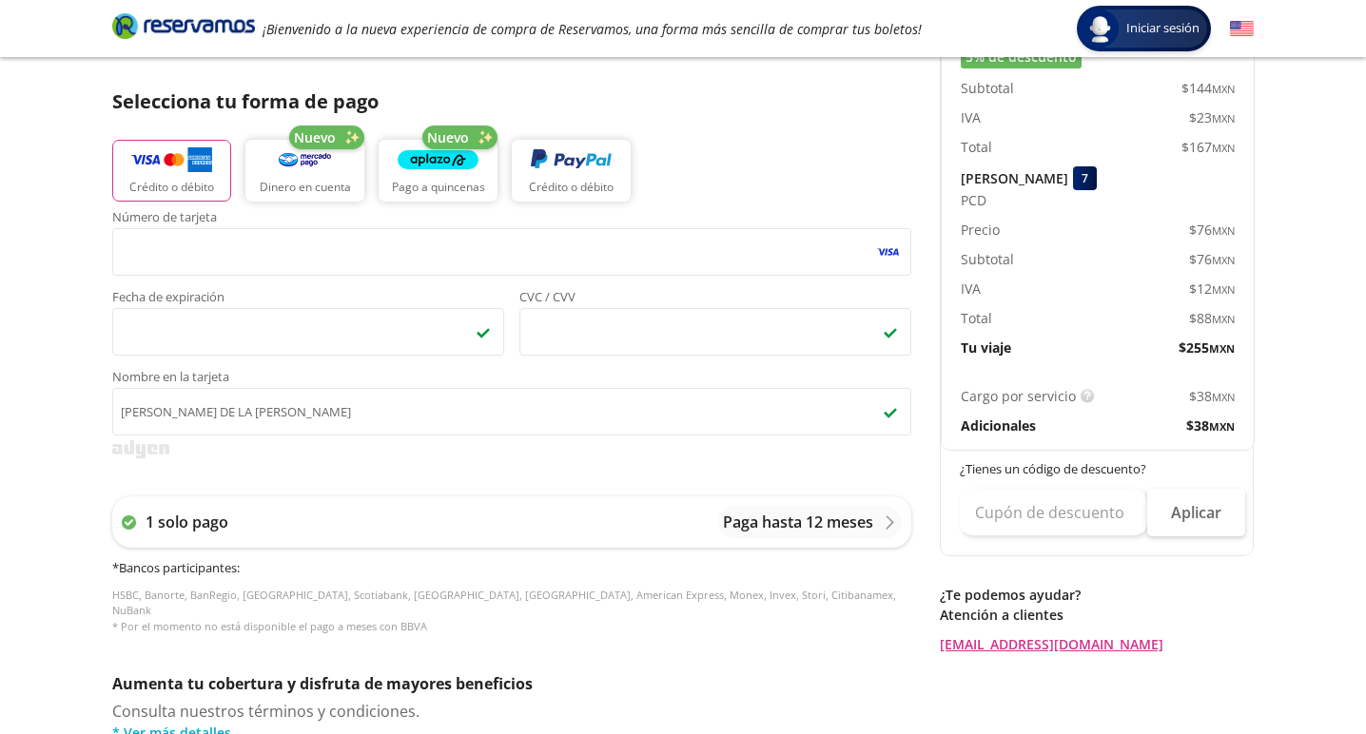
click at [854, 611] on p "HSBC, Banorte, BanRegio, Inbursa, Scotiabank, [GEOGRAPHIC_DATA], Santander, Ame…" at bounding box center [511, 612] width 799 height 48
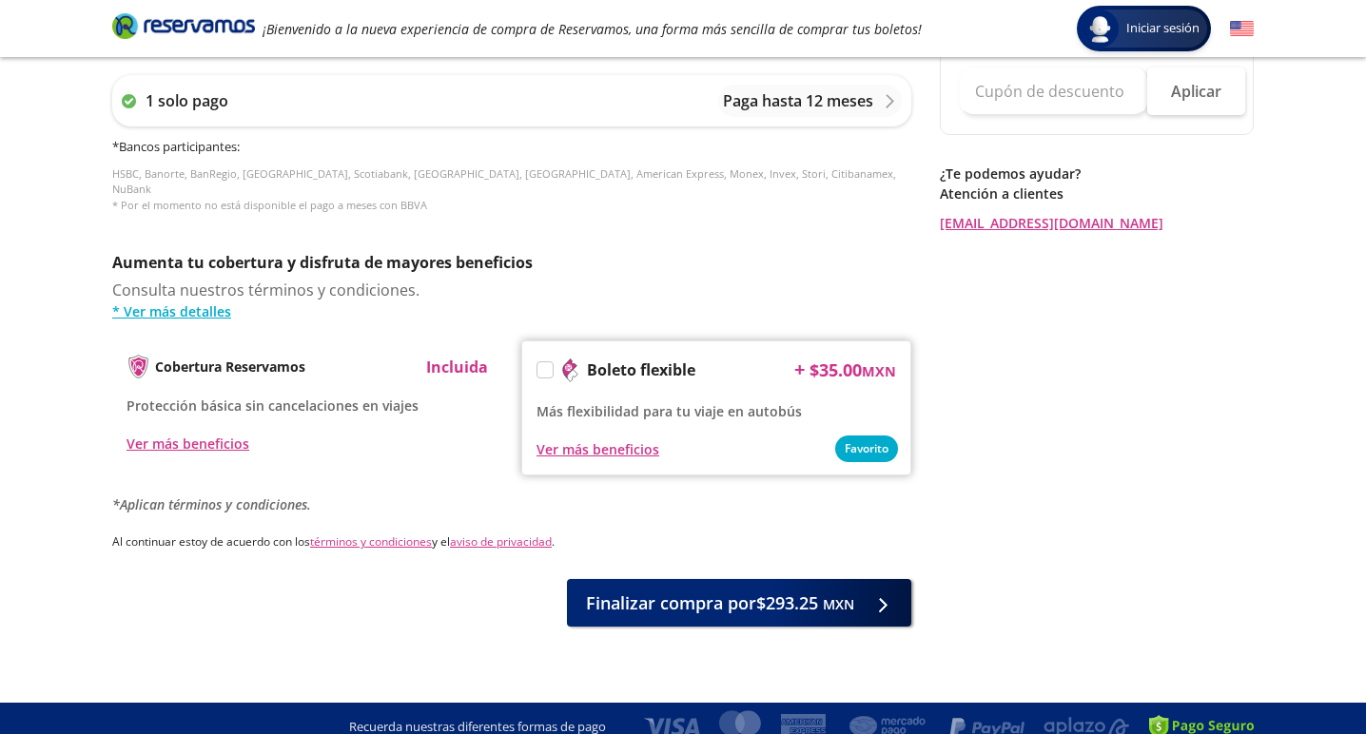
scroll to position [825, 0]
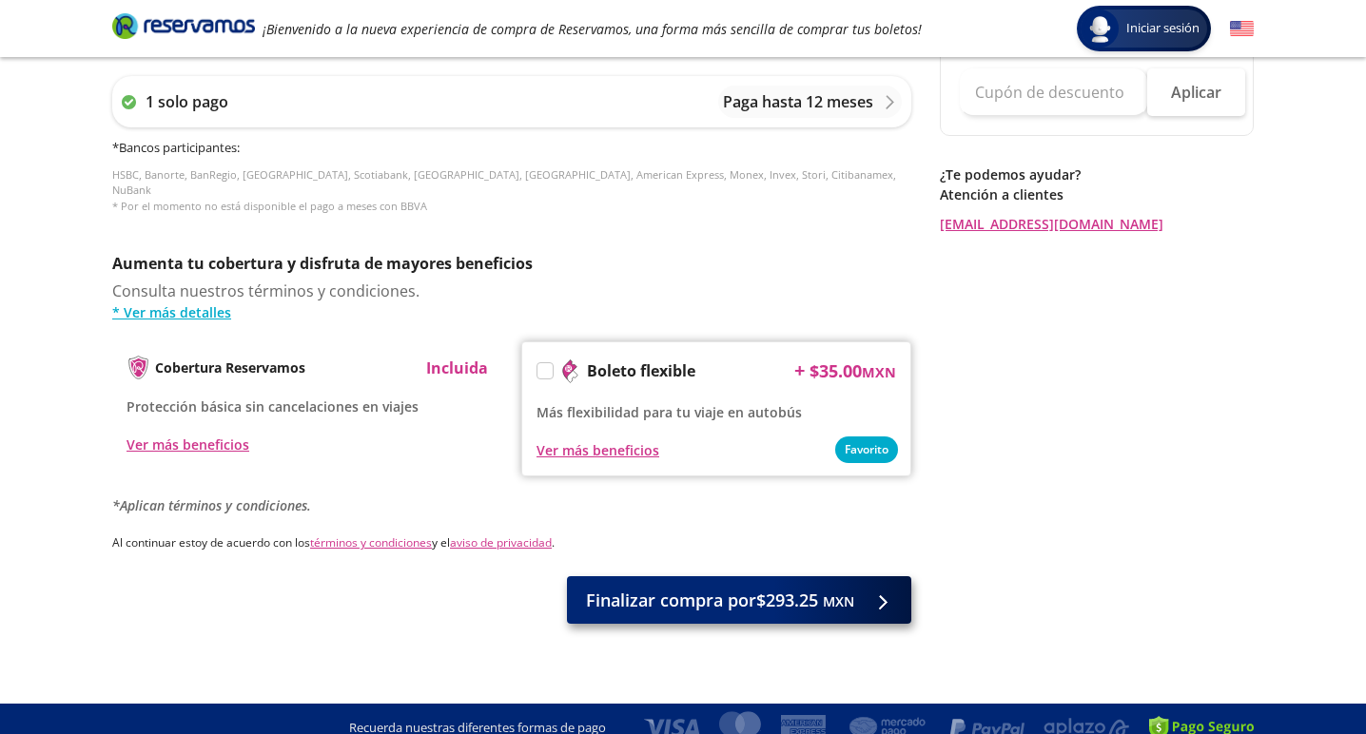
click at [819, 592] on span "Finalizar compra por $293.25 MXN" at bounding box center [720, 601] width 268 height 26
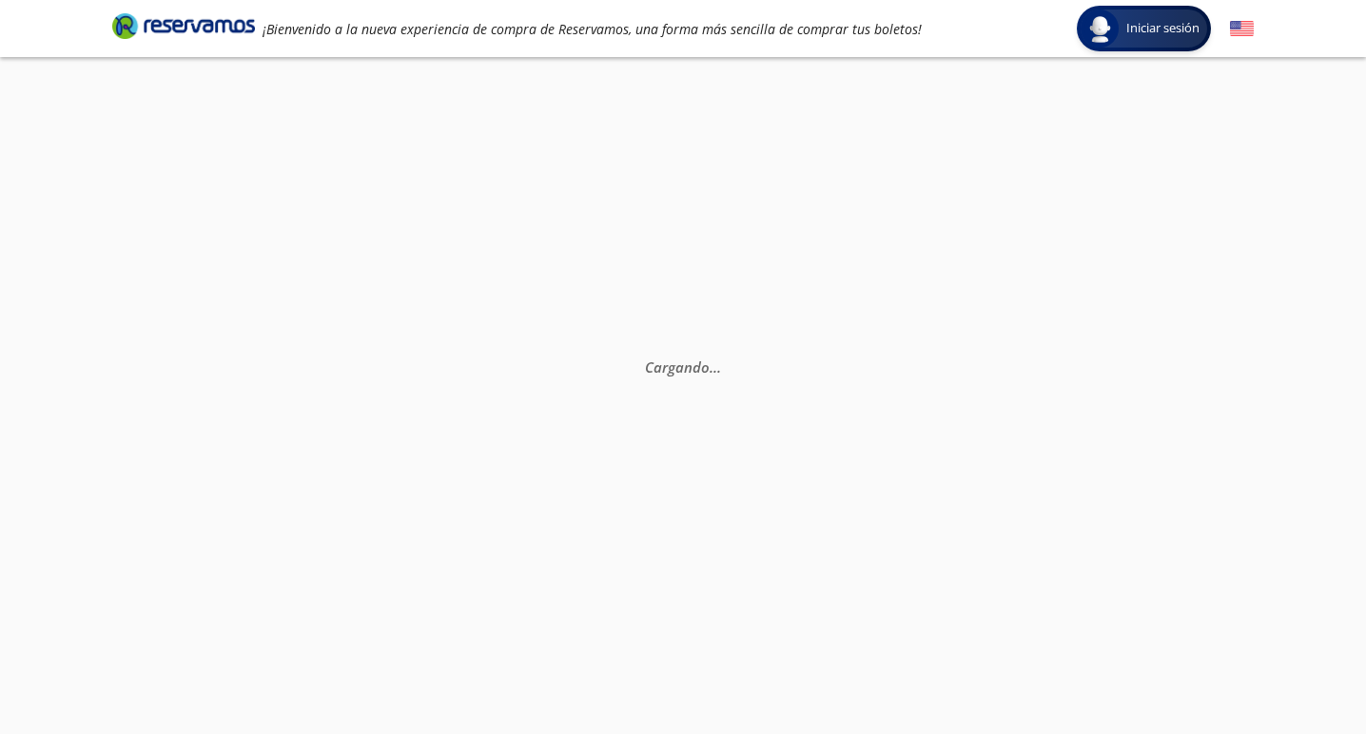
scroll to position [78, 0]
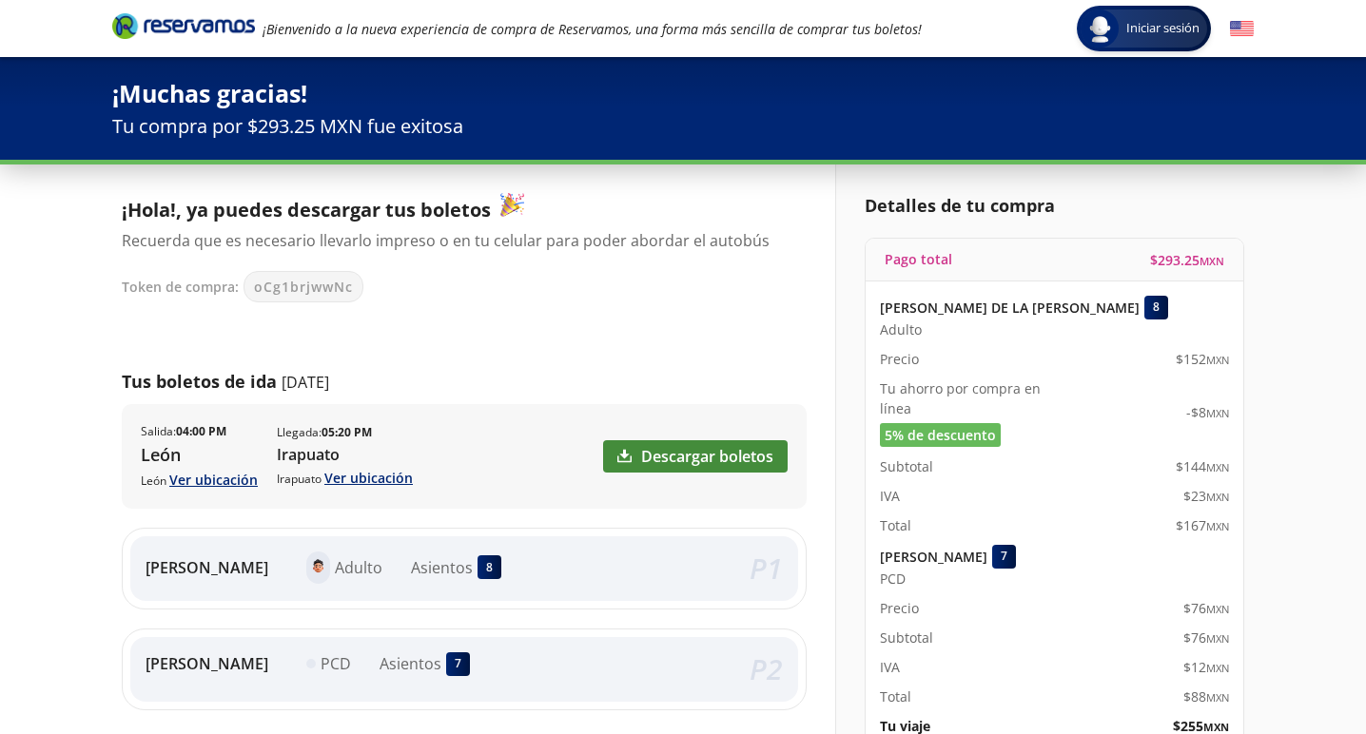
click at [683, 460] on link "Descargar boletos" at bounding box center [695, 456] width 184 height 32
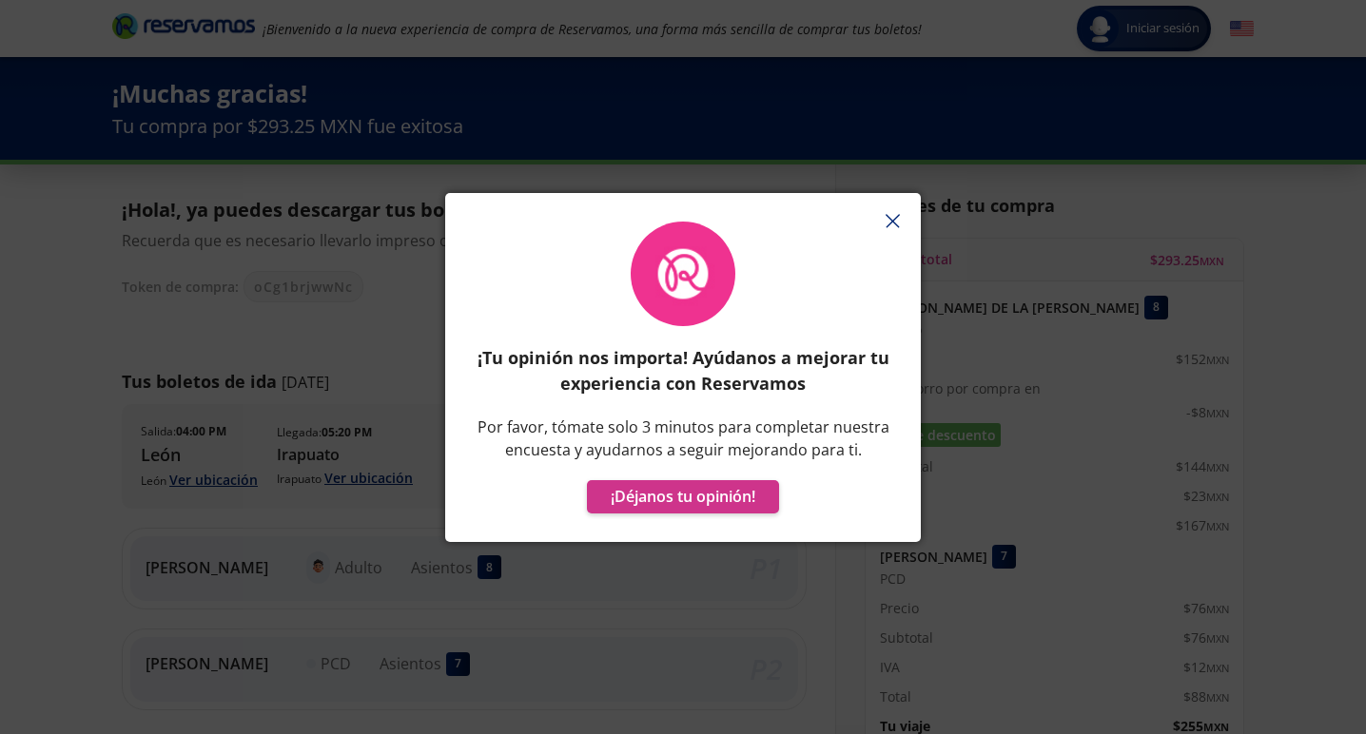
click at [898, 223] on icon "button" at bounding box center [892, 221] width 14 height 14
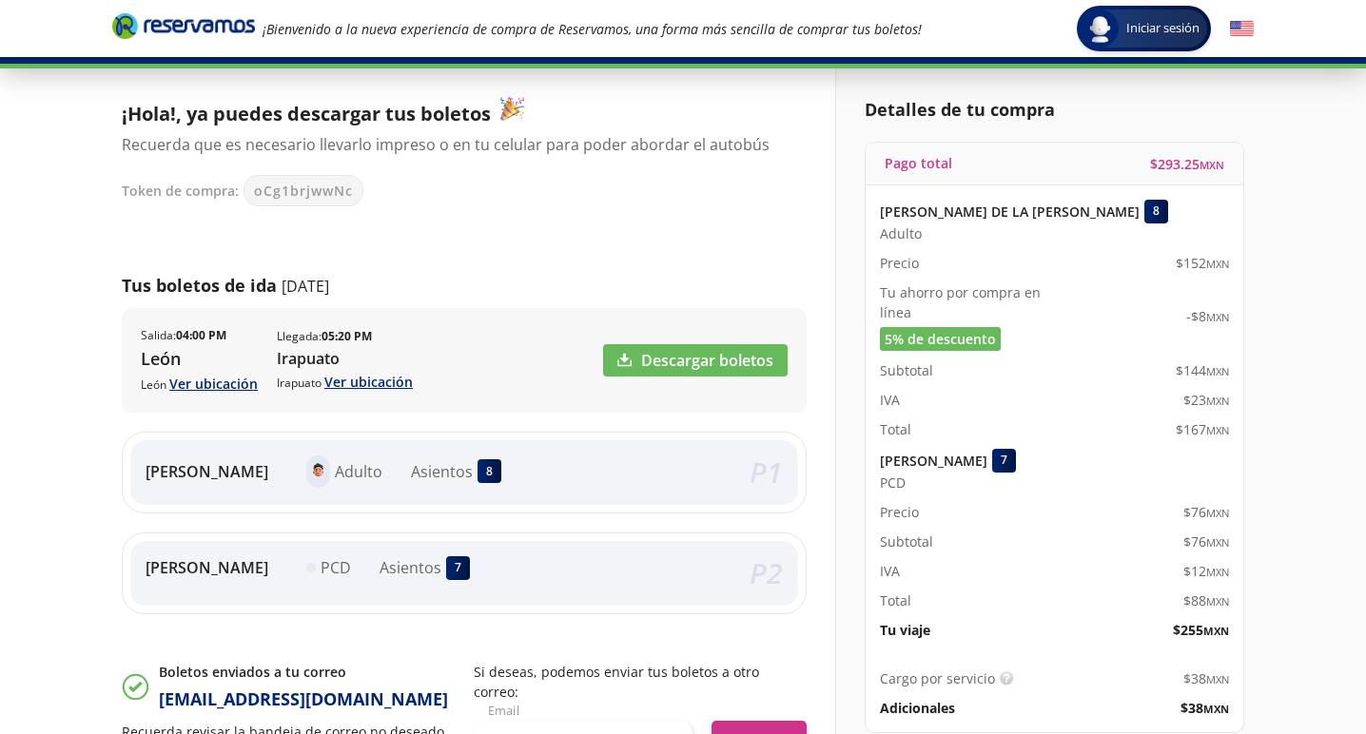
scroll to position [94, 0]
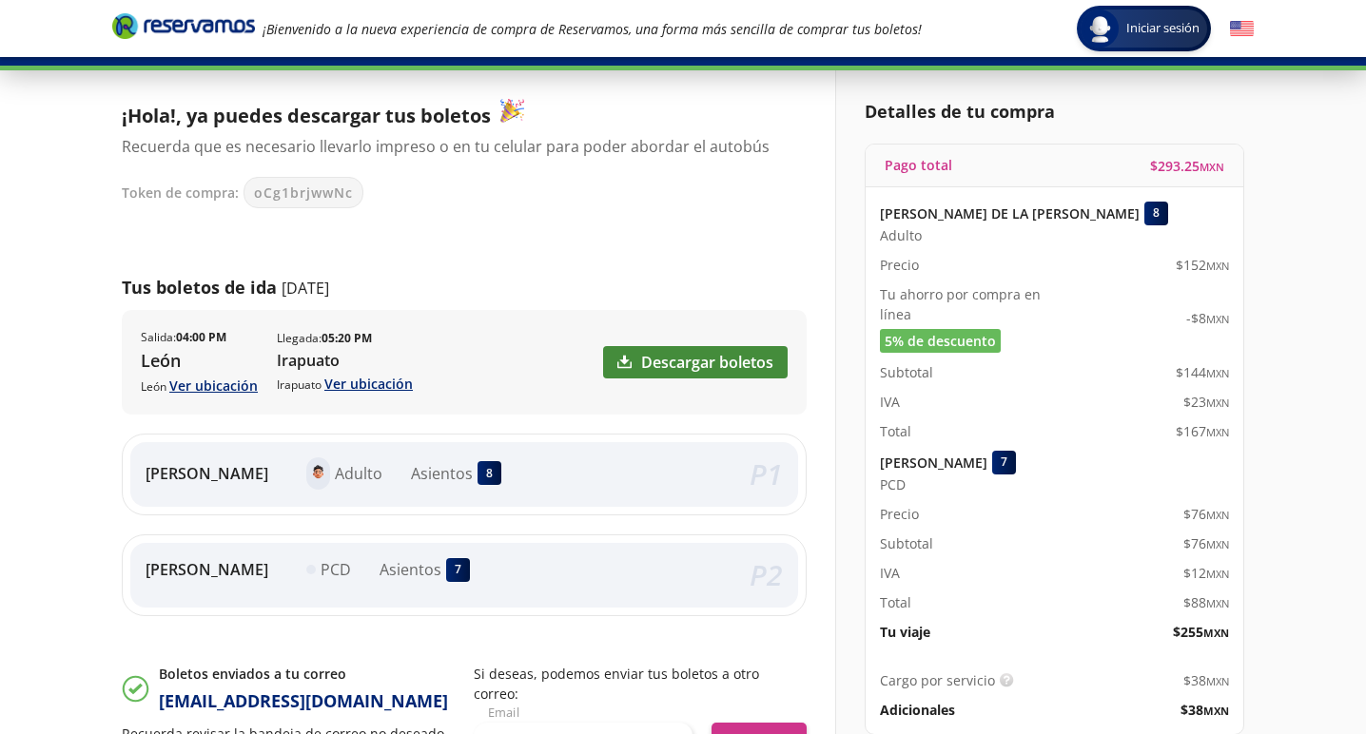
click at [698, 367] on link "Descargar boletos" at bounding box center [695, 362] width 184 height 32
